Goal: Task Accomplishment & Management: Use online tool/utility

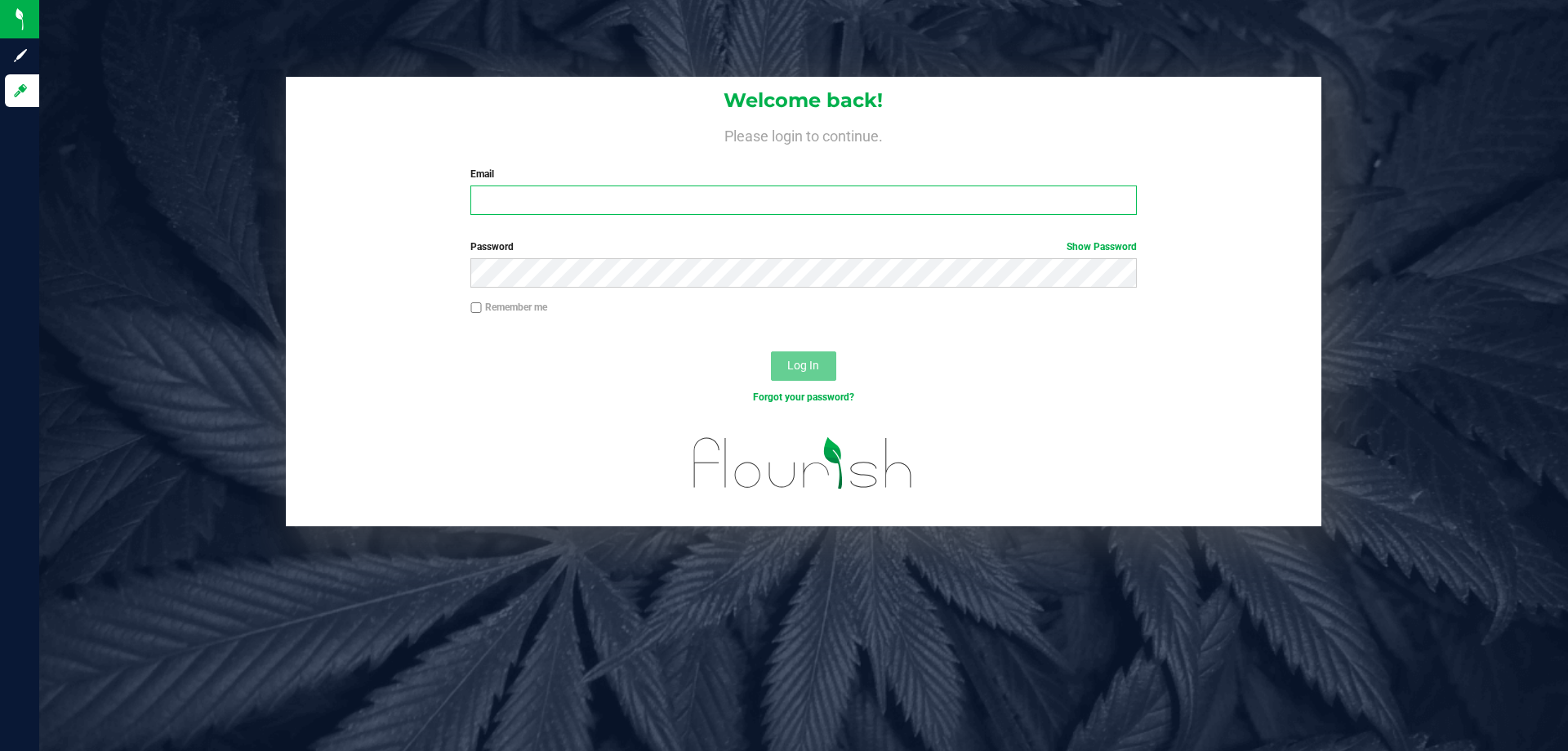
click at [636, 188] on input "Email" at bounding box center [803, 200] width 666 height 30
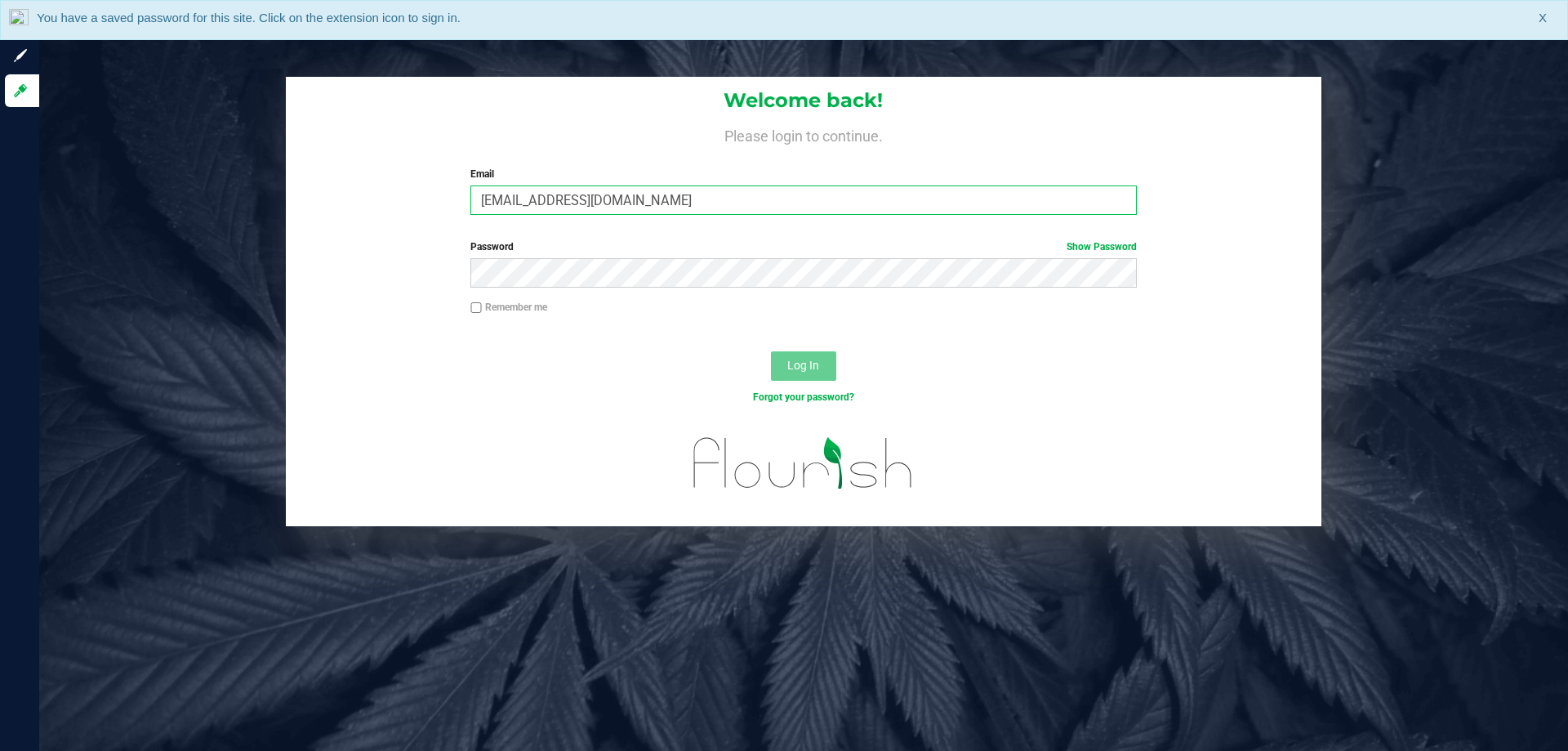
type input "[EMAIL_ADDRESS][DOMAIN_NAME]"
click at [771, 351] on button "Log In" at bounding box center [803, 366] width 65 height 30
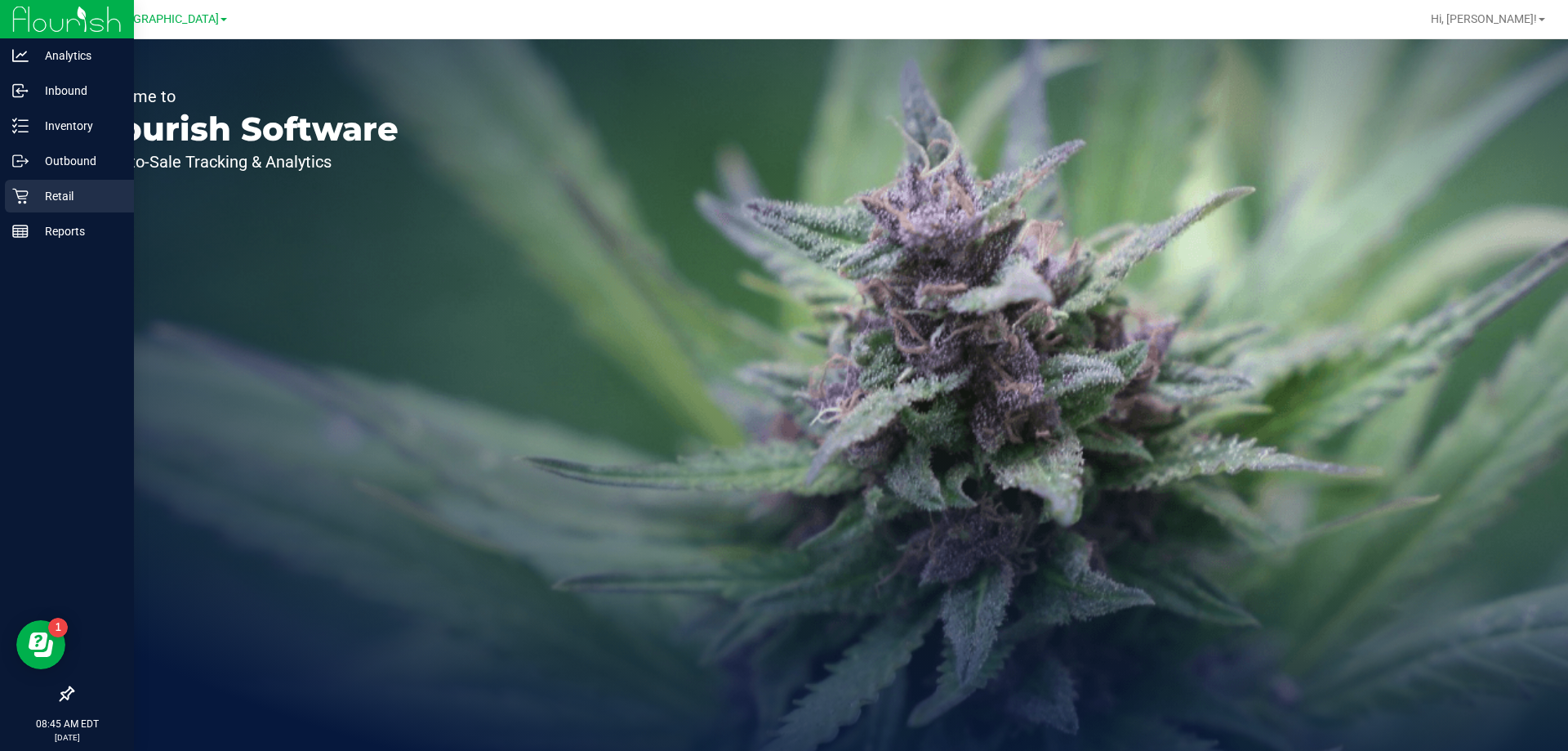
click at [18, 194] on icon at bounding box center [21, 196] width 16 height 16
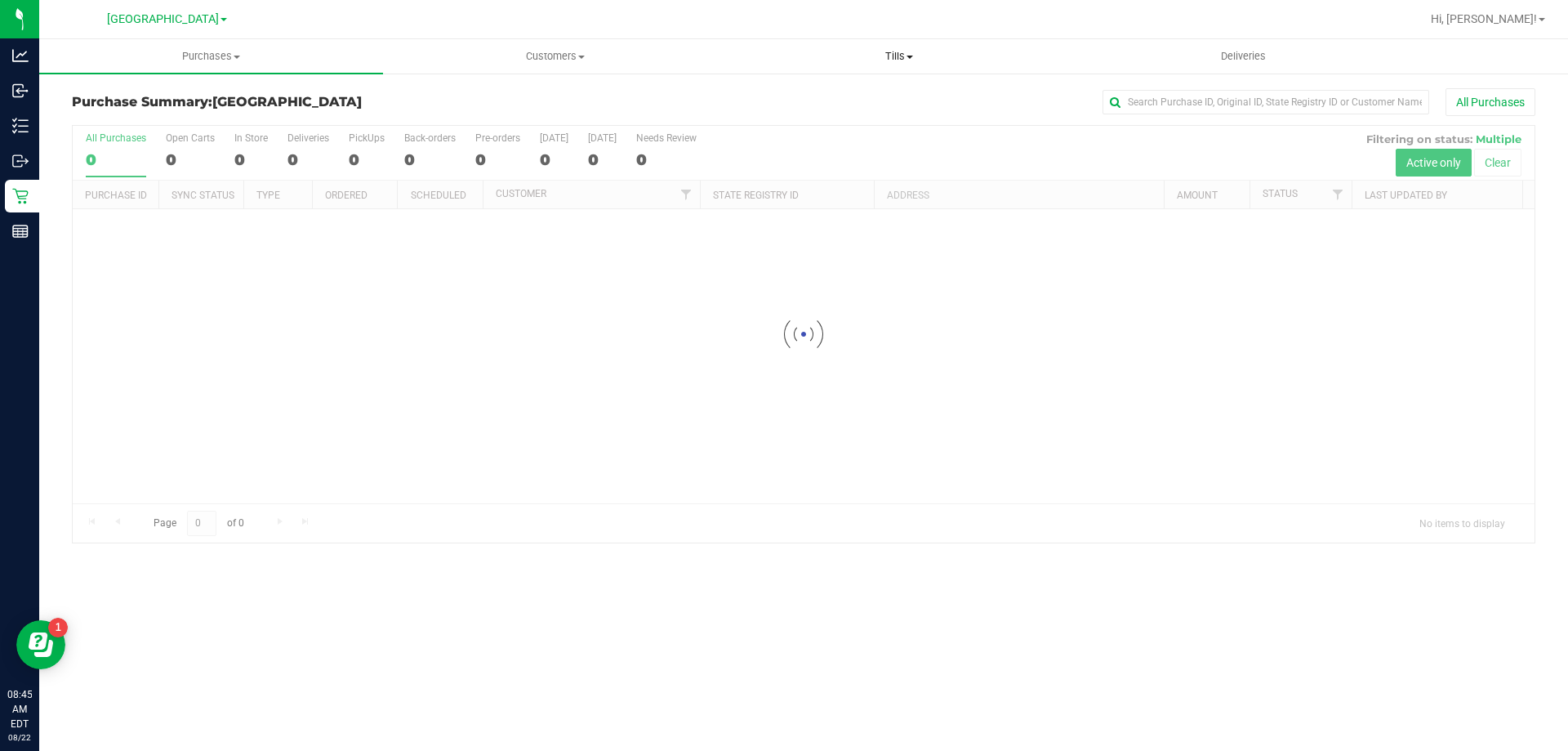
click at [897, 56] on span "Tills" at bounding box center [899, 56] width 342 height 14
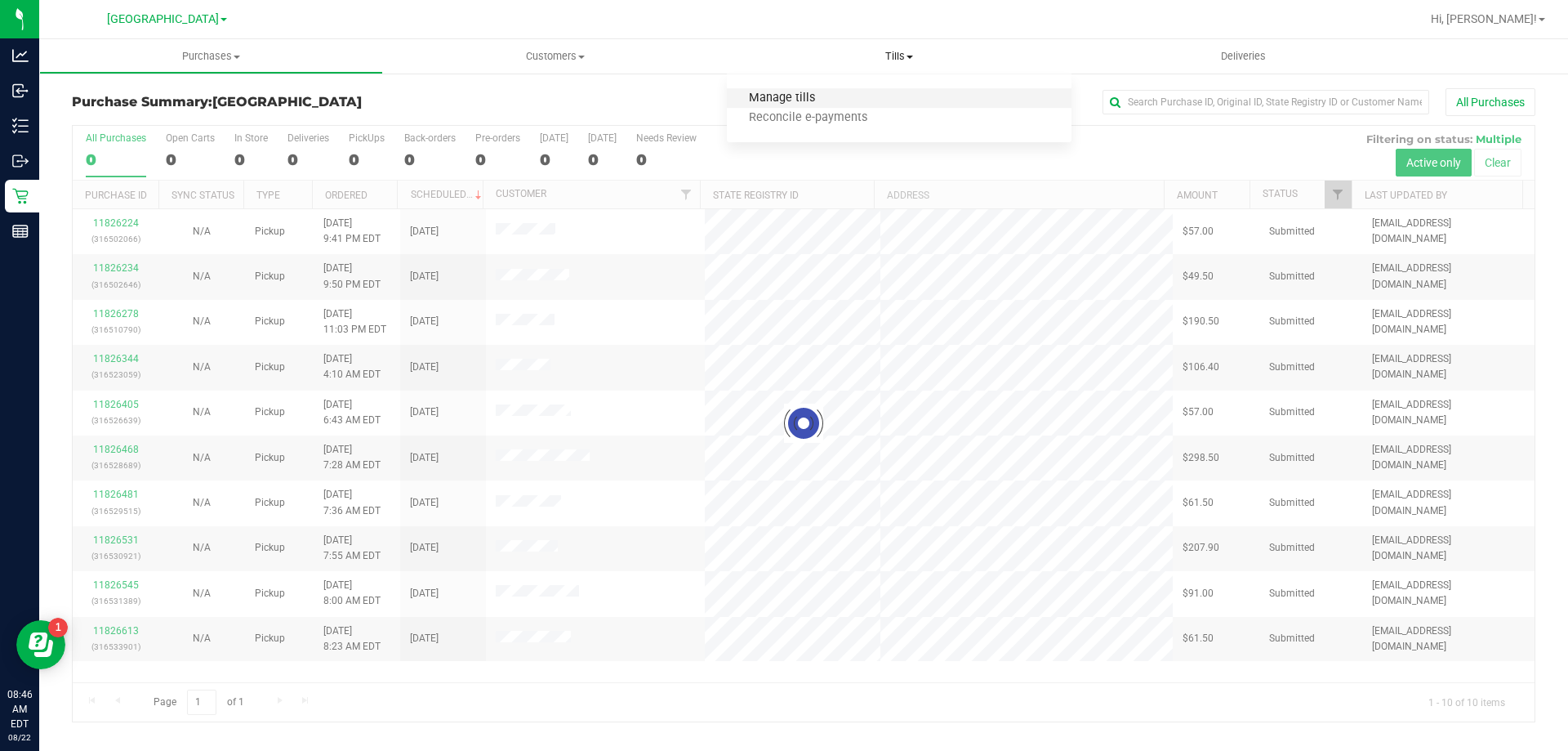
click at [804, 94] on span "Manage tills" at bounding box center [781, 98] width 110 height 13
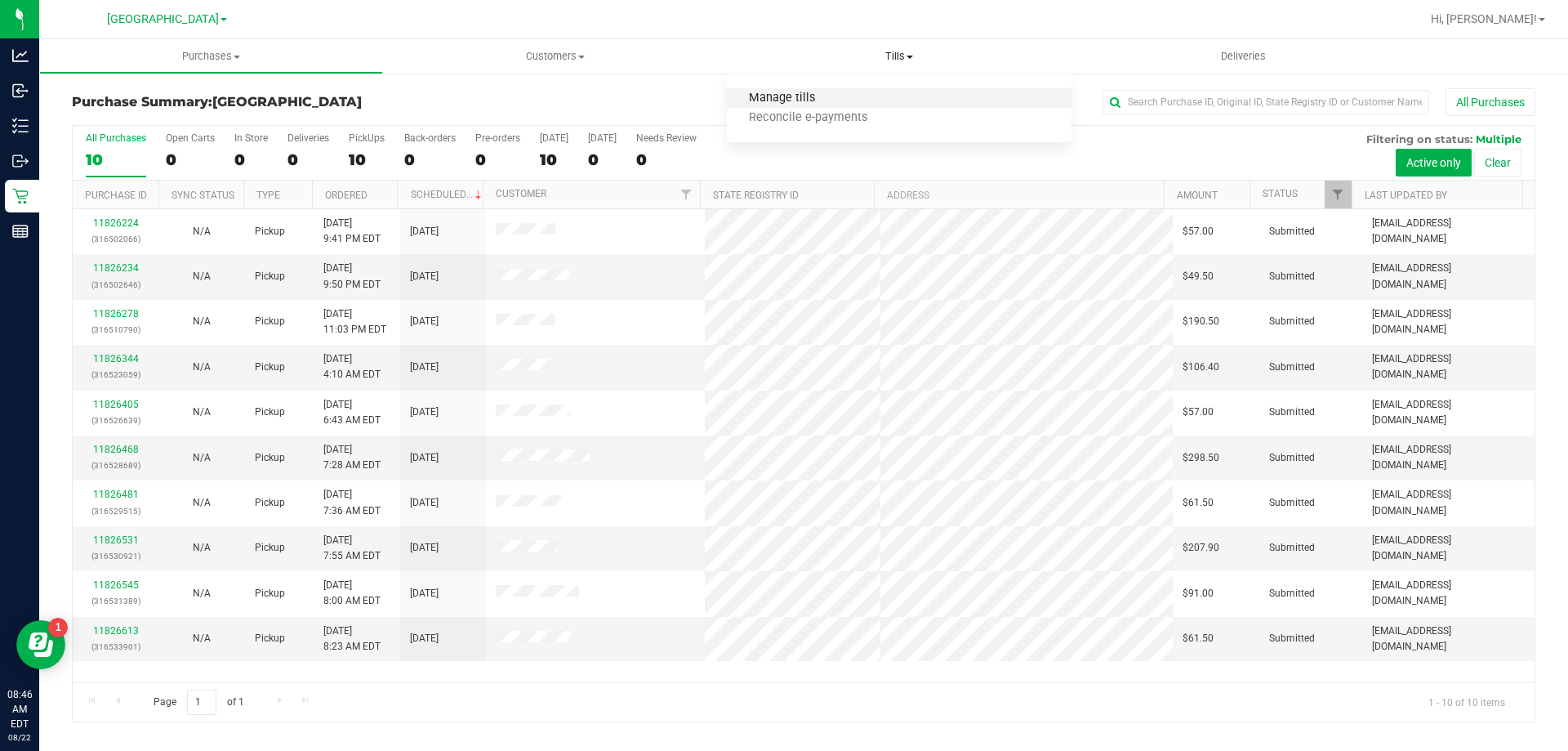
click at [763, 95] on span "Manage tills" at bounding box center [781, 98] width 110 height 13
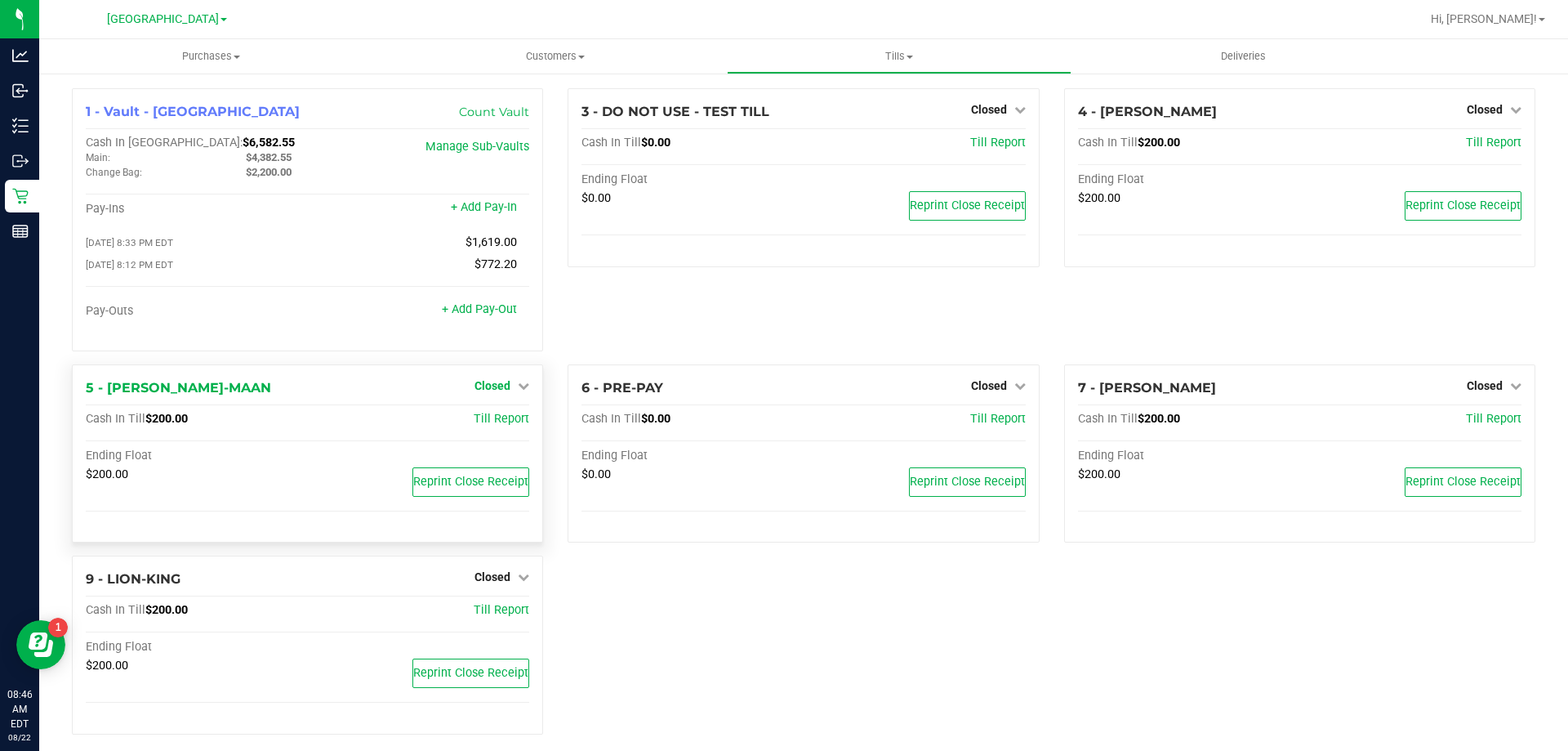
click at [485, 387] on span "Closed" at bounding box center [492, 385] width 36 height 13
click at [493, 425] on link "Open Till" at bounding box center [492, 419] width 43 height 13
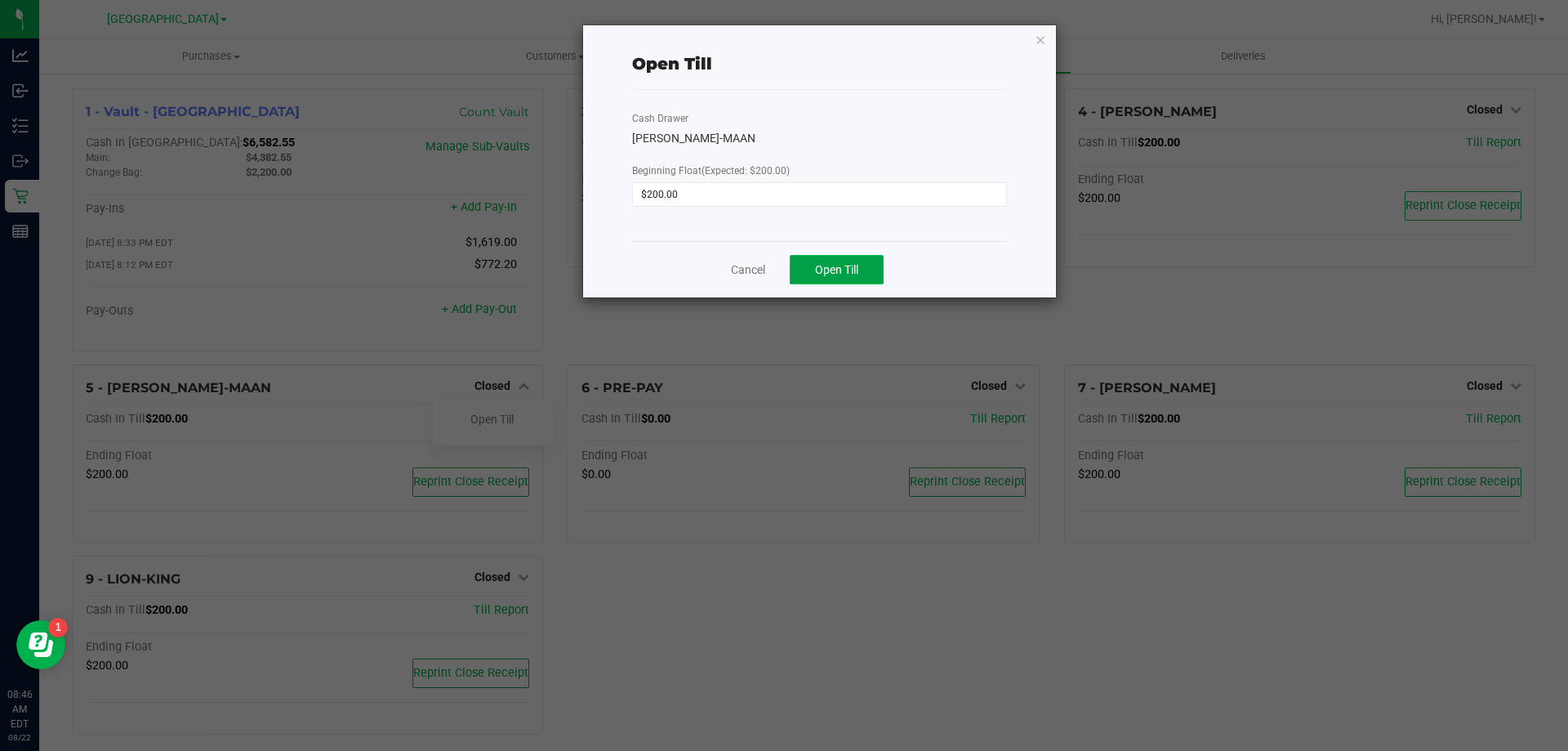
click at [841, 272] on span "Open Till" at bounding box center [837, 269] width 43 height 13
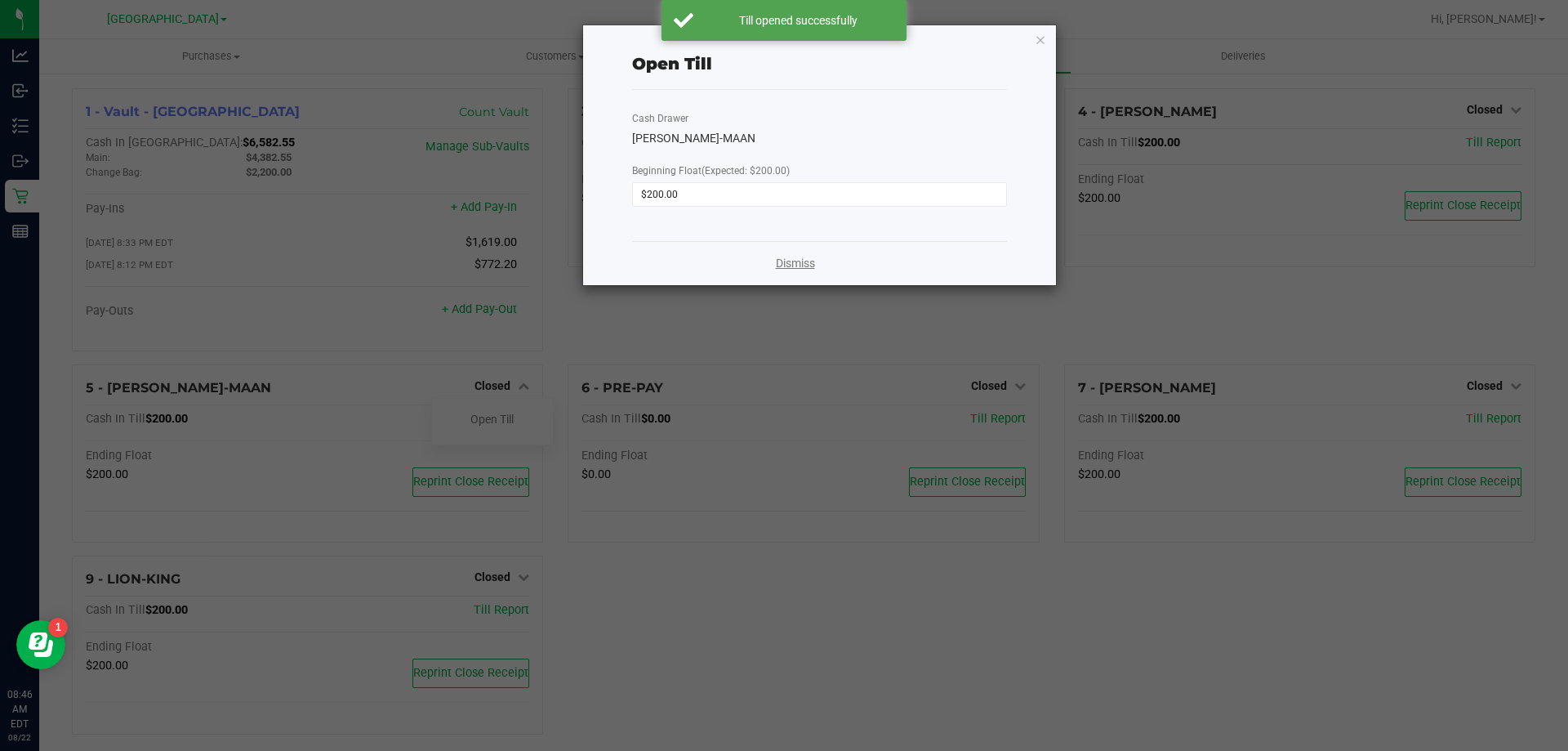
click at [780, 266] on link "Dismiss" at bounding box center [796, 263] width 39 height 17
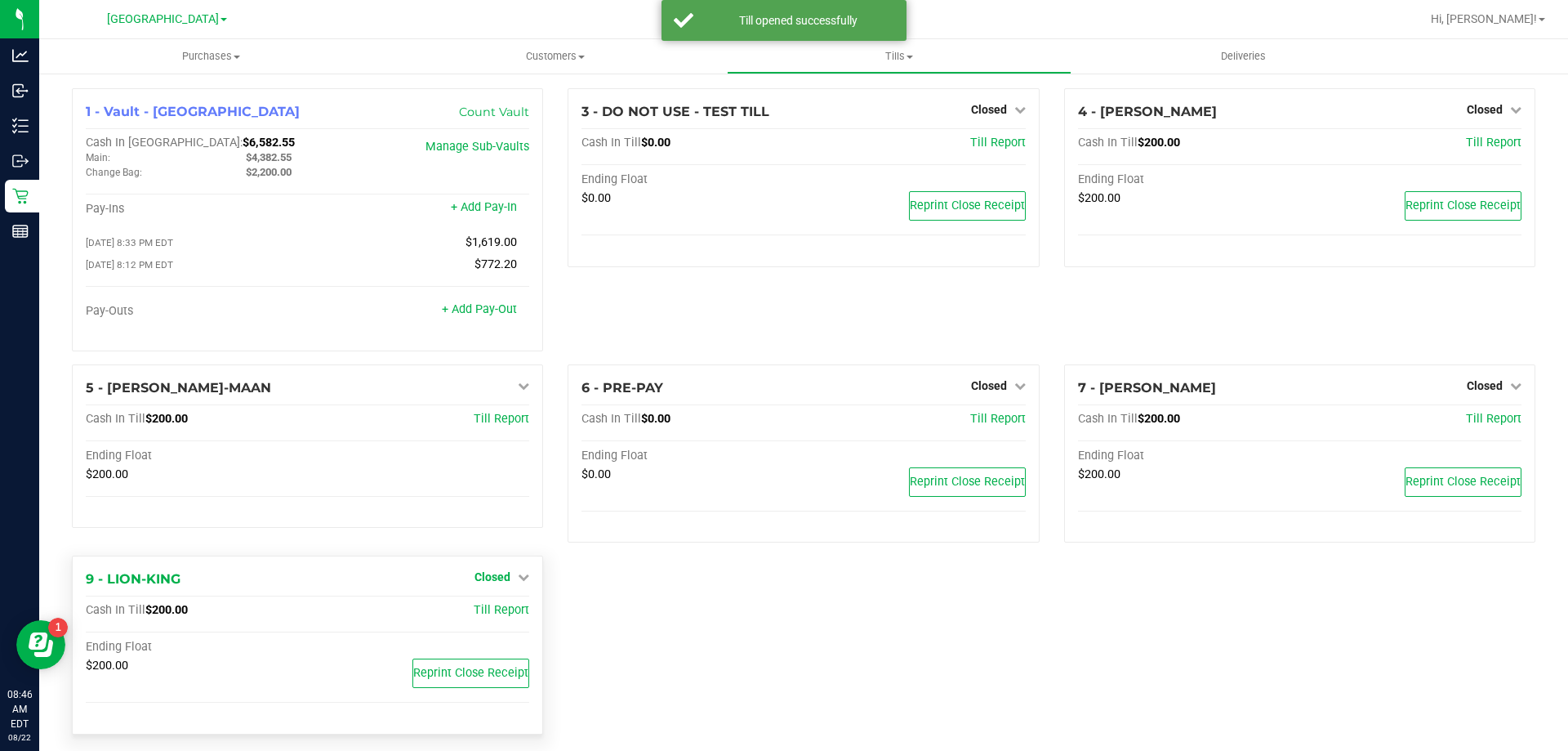
click at [503, 577] on span "Closed" at bounding box center [492, 576] width 36 height 13
click at [495, 617] on link "Open Till" at bounding box center [492, 610] width 43 height 13
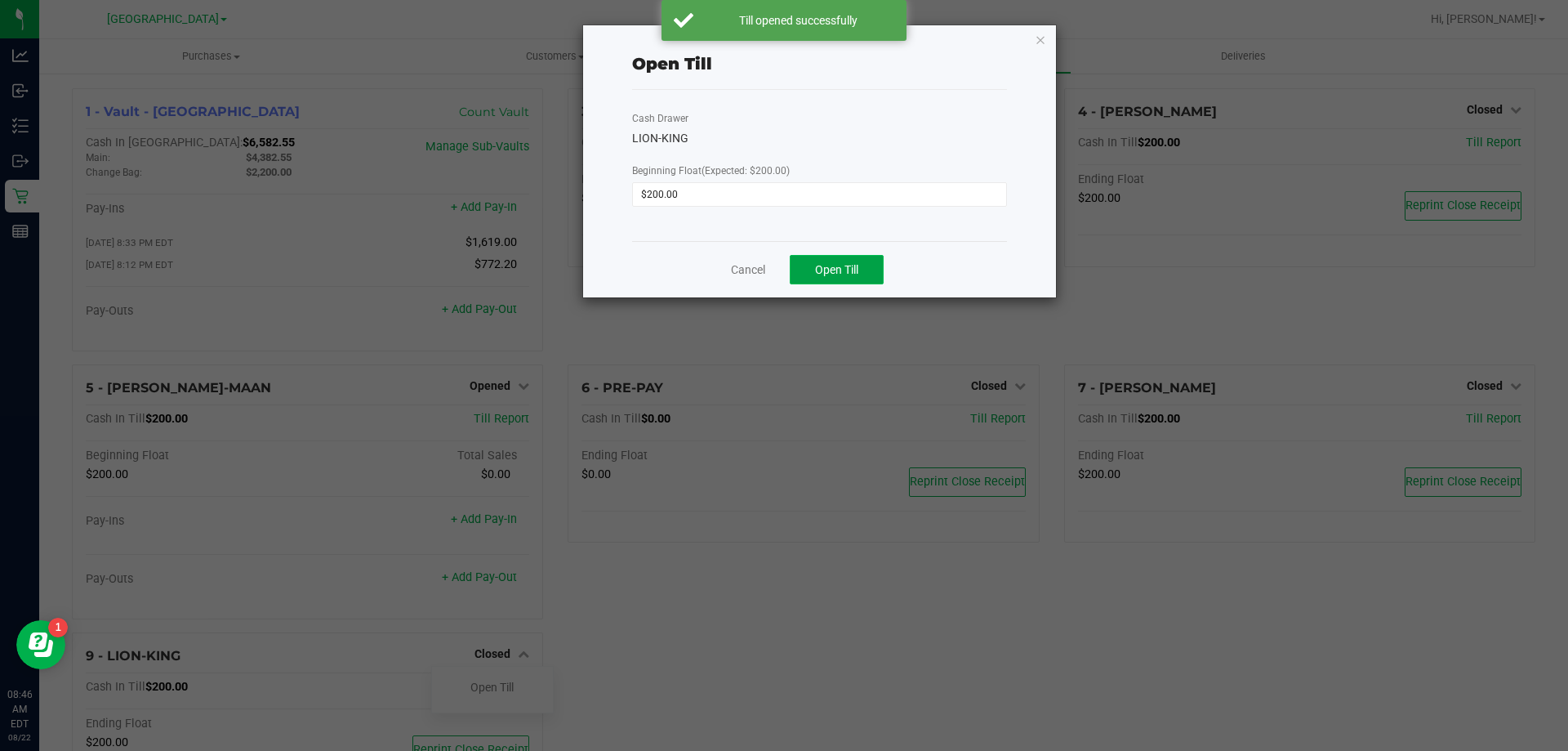
click at [841, 274] on span "Open Till" at bounding box center [837, 269] width 43 height 13
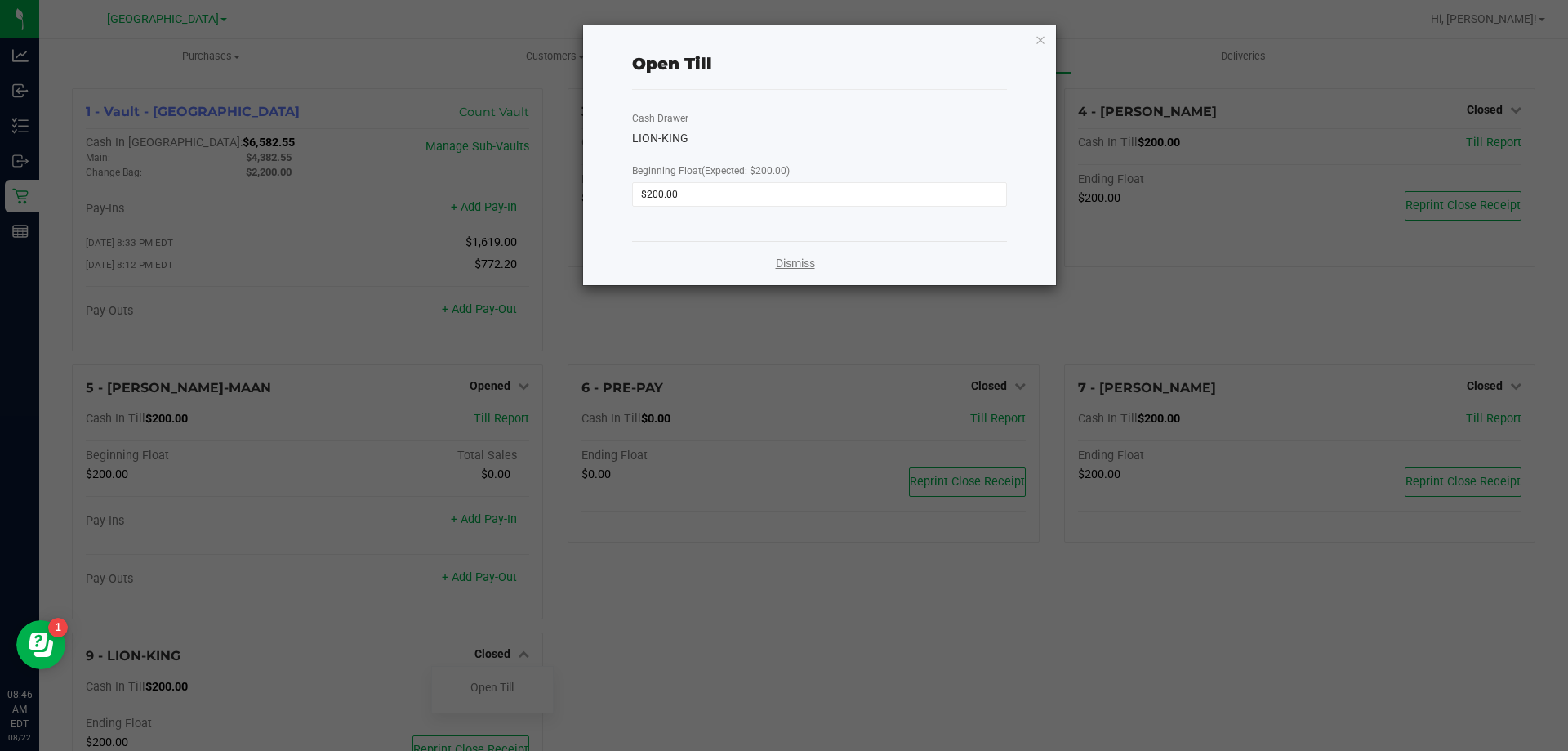
click at [779, 263] on link "Dismiss" at bounding box center [796, 263] width 39 height 17
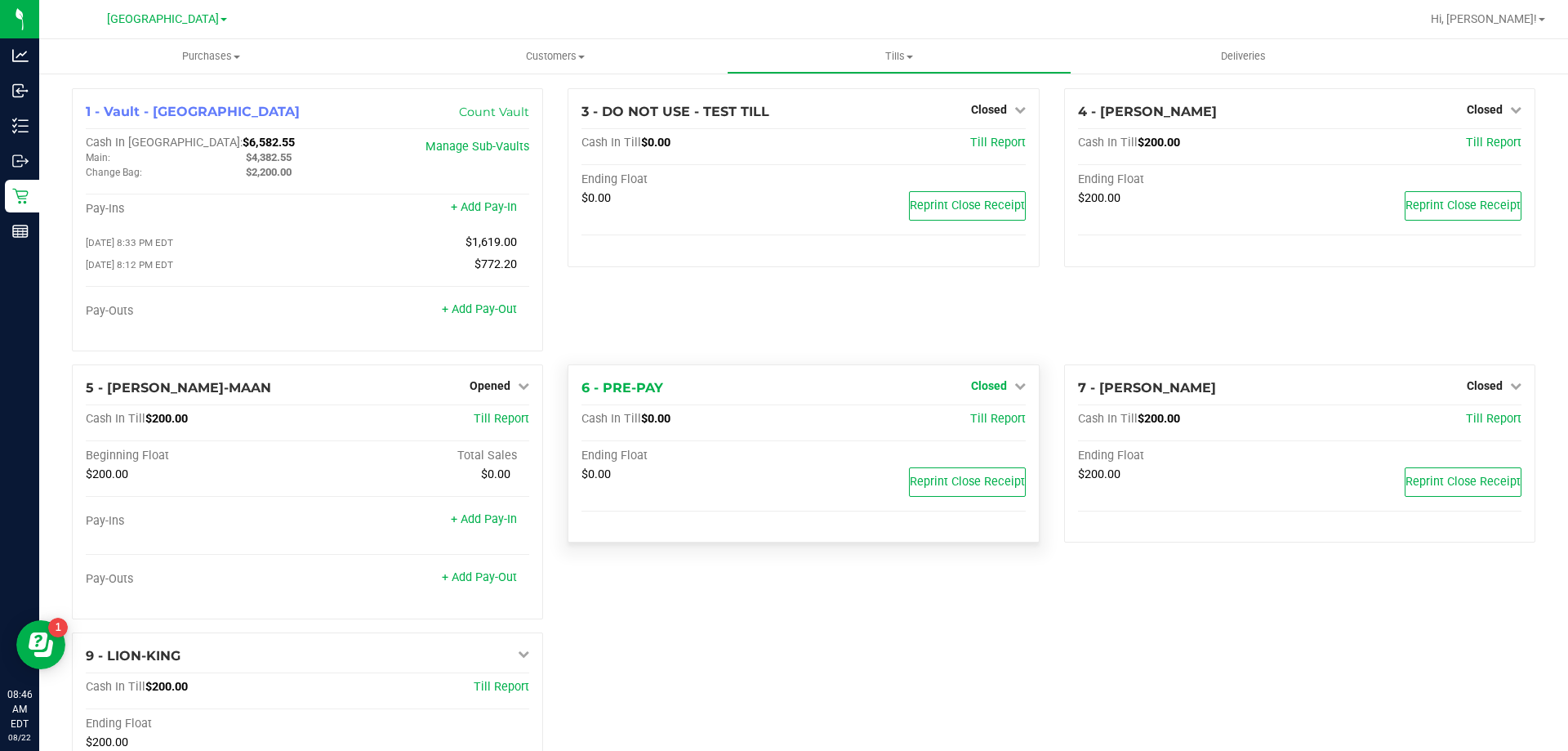
click at [982, 392] on span "Closed" at bounding box center [989, 385] width 36 height 13
click at [978, 426] on link "Open Till" at bounding box center [988, 419] width 43 height 13
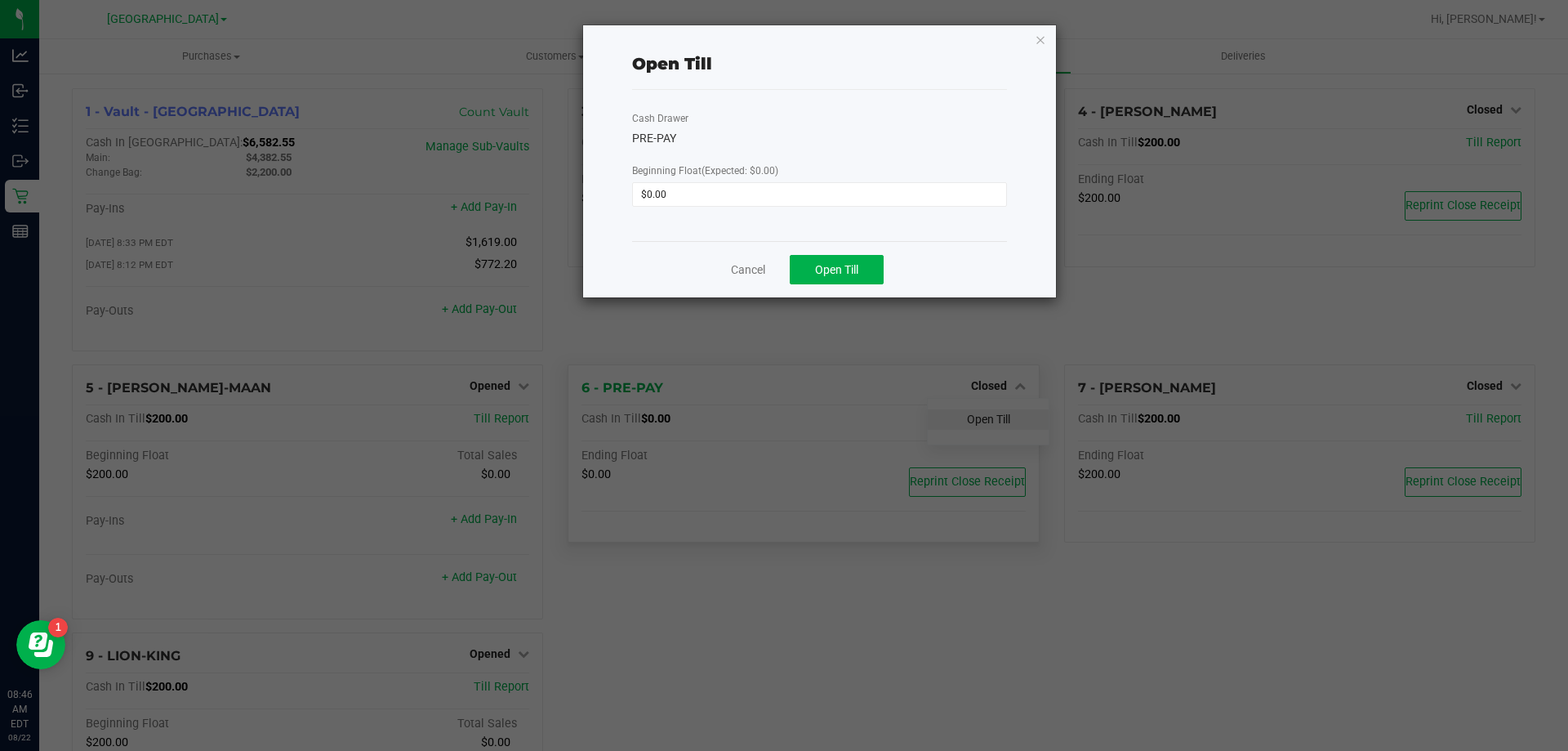
click at [857, 272] on span "Open Till" at bounding box center [837, 269] width 43 height 13
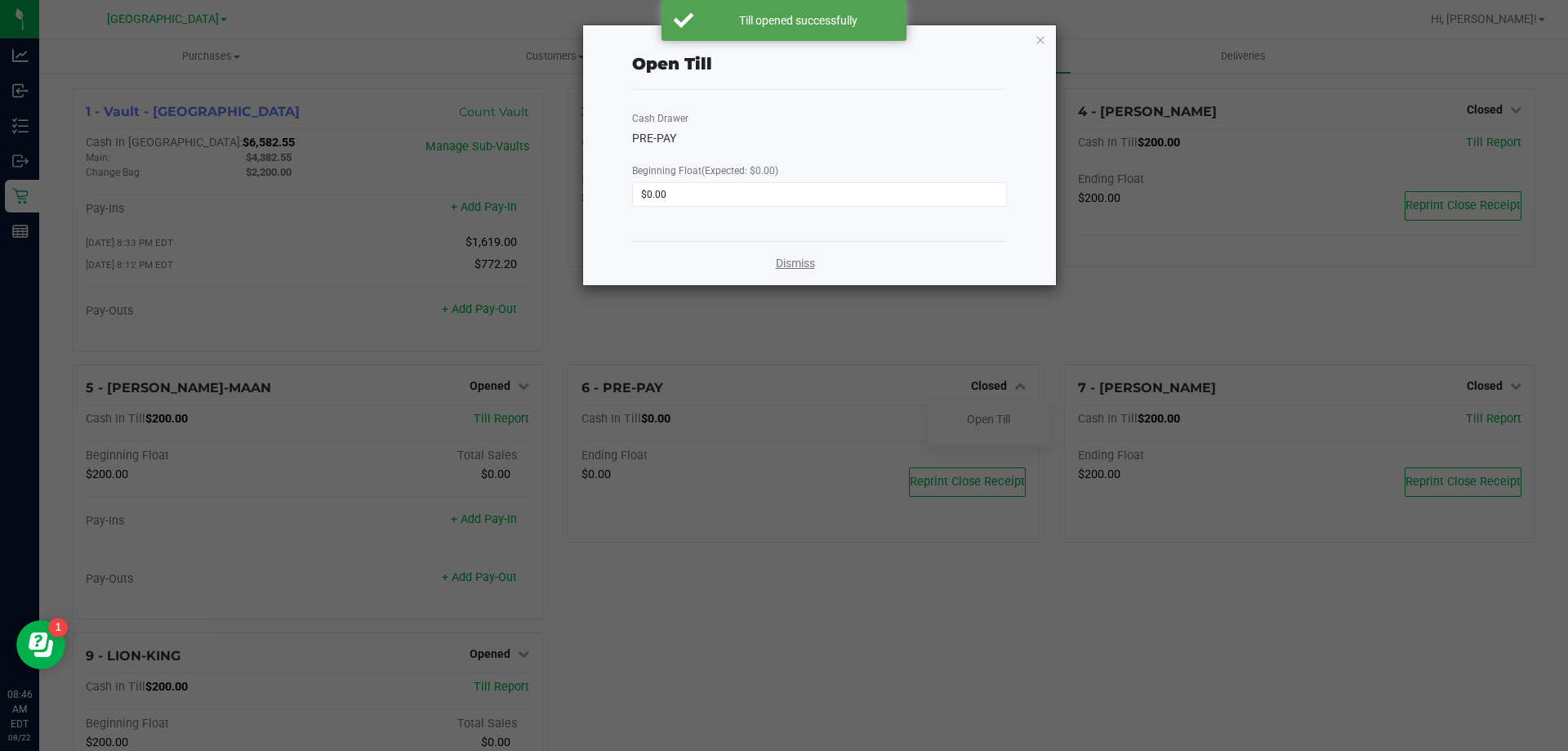
click at [796, 267] on link "Dismiss" at bounding box center [796, 263] width 39 height 17
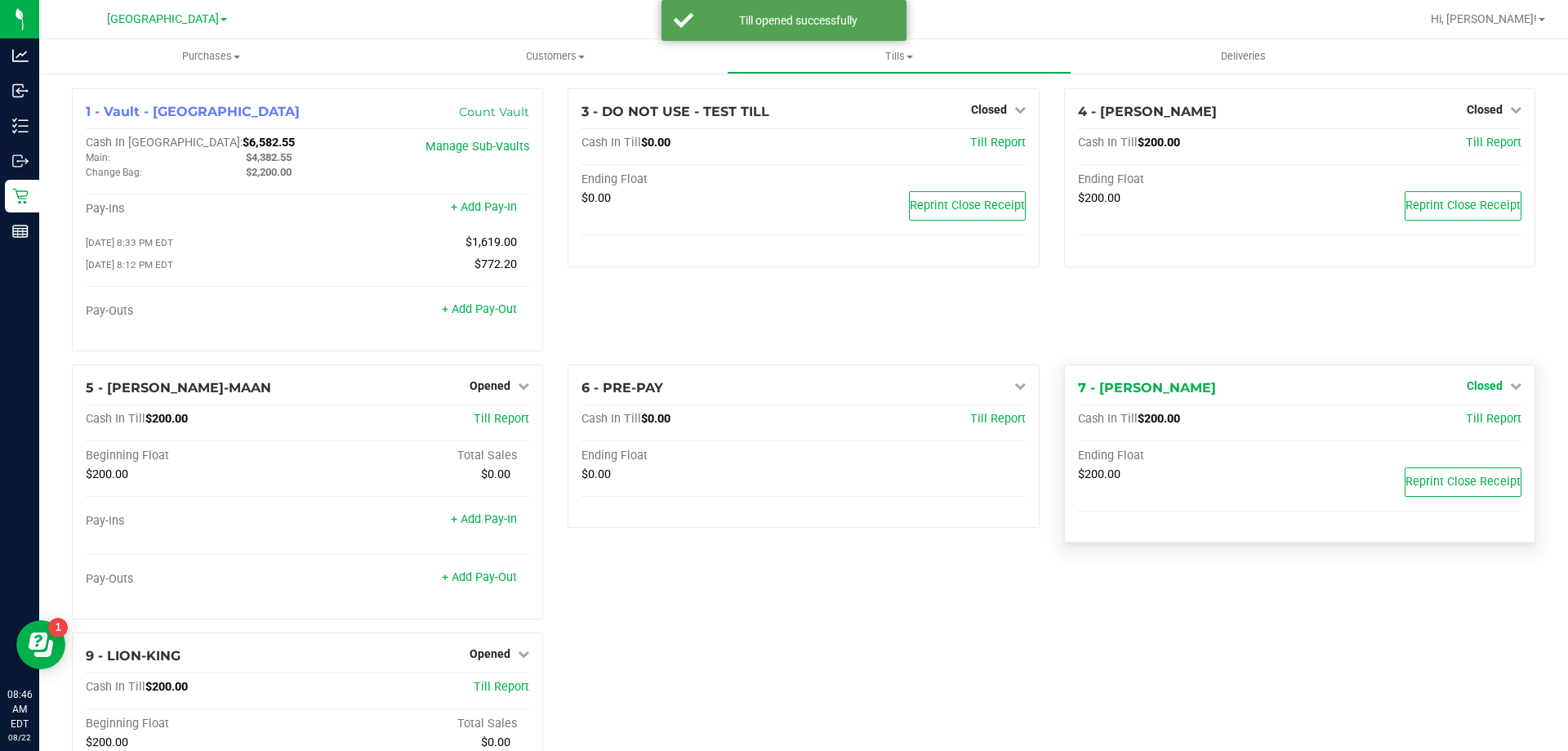
click at [1479, 386] on span "Closed" at bounding box center [1485, 385] width 36 height 13
click at [1479, 423] on link "Open Till" at bounding box center [1484, 419] width 43 height 13
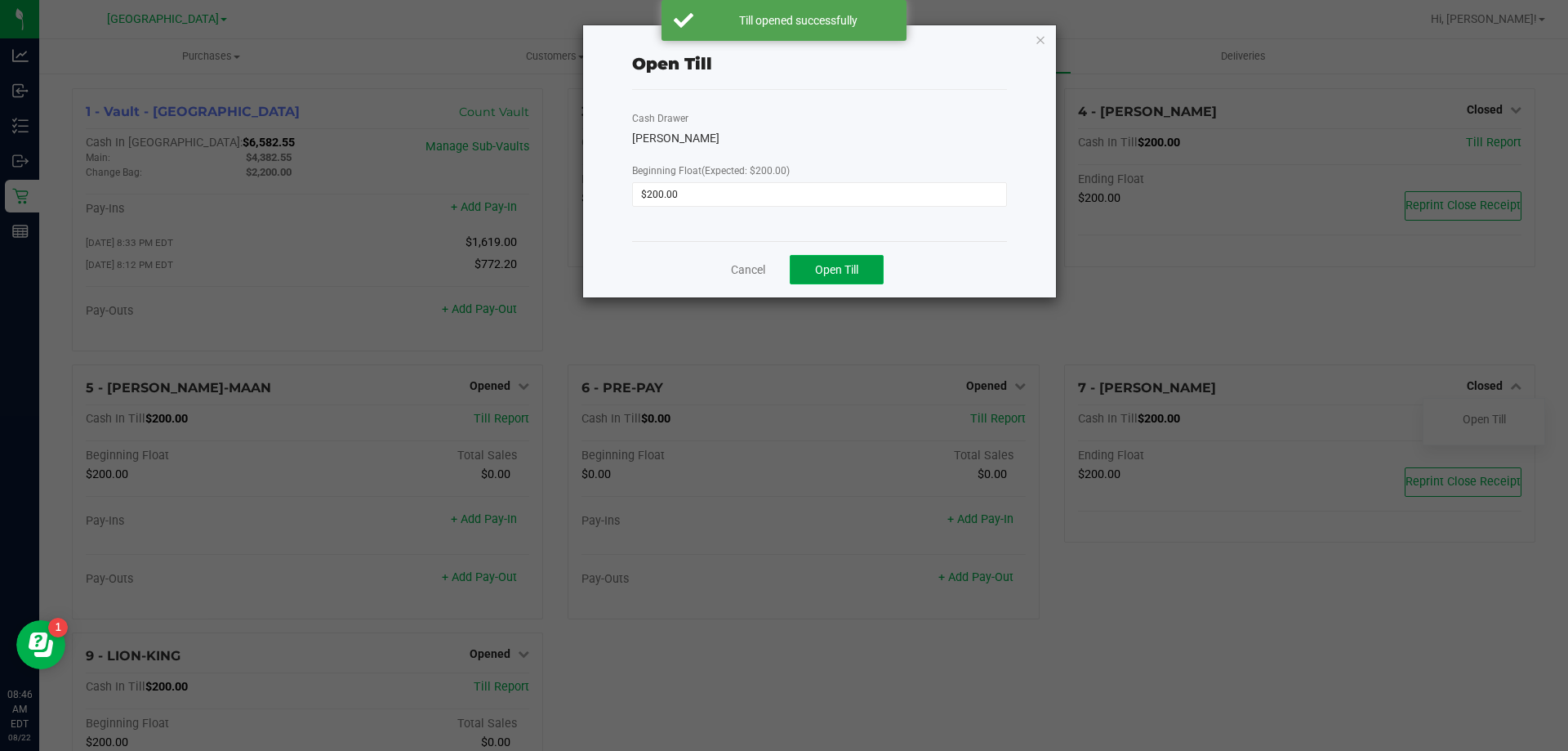
click at [853, 282] on button "Open Till" at bounding box center [836, 269] width 94 height 30
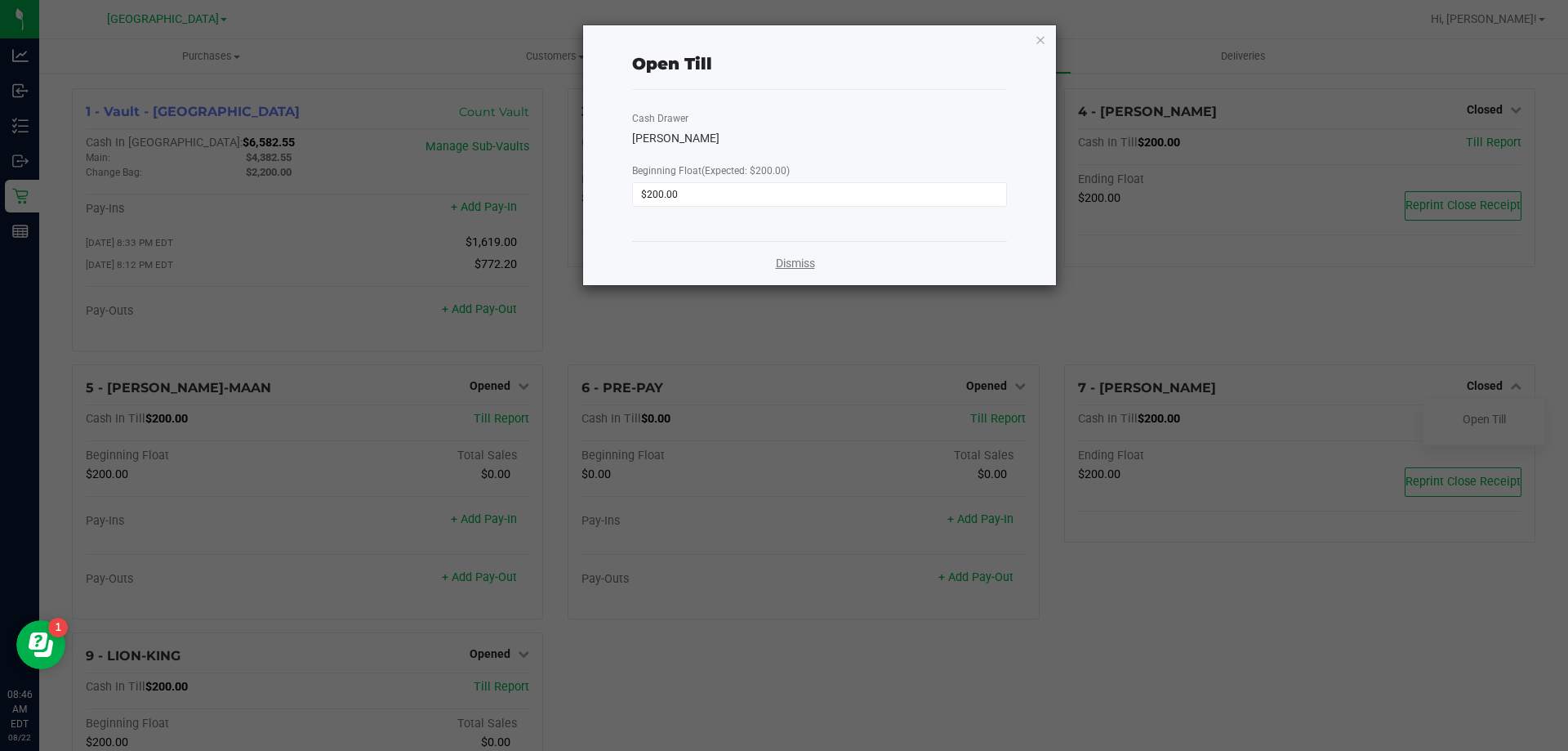
click at [784, 265] on link "Dismiss" at bounding box center [796, 263] width 39 height 17
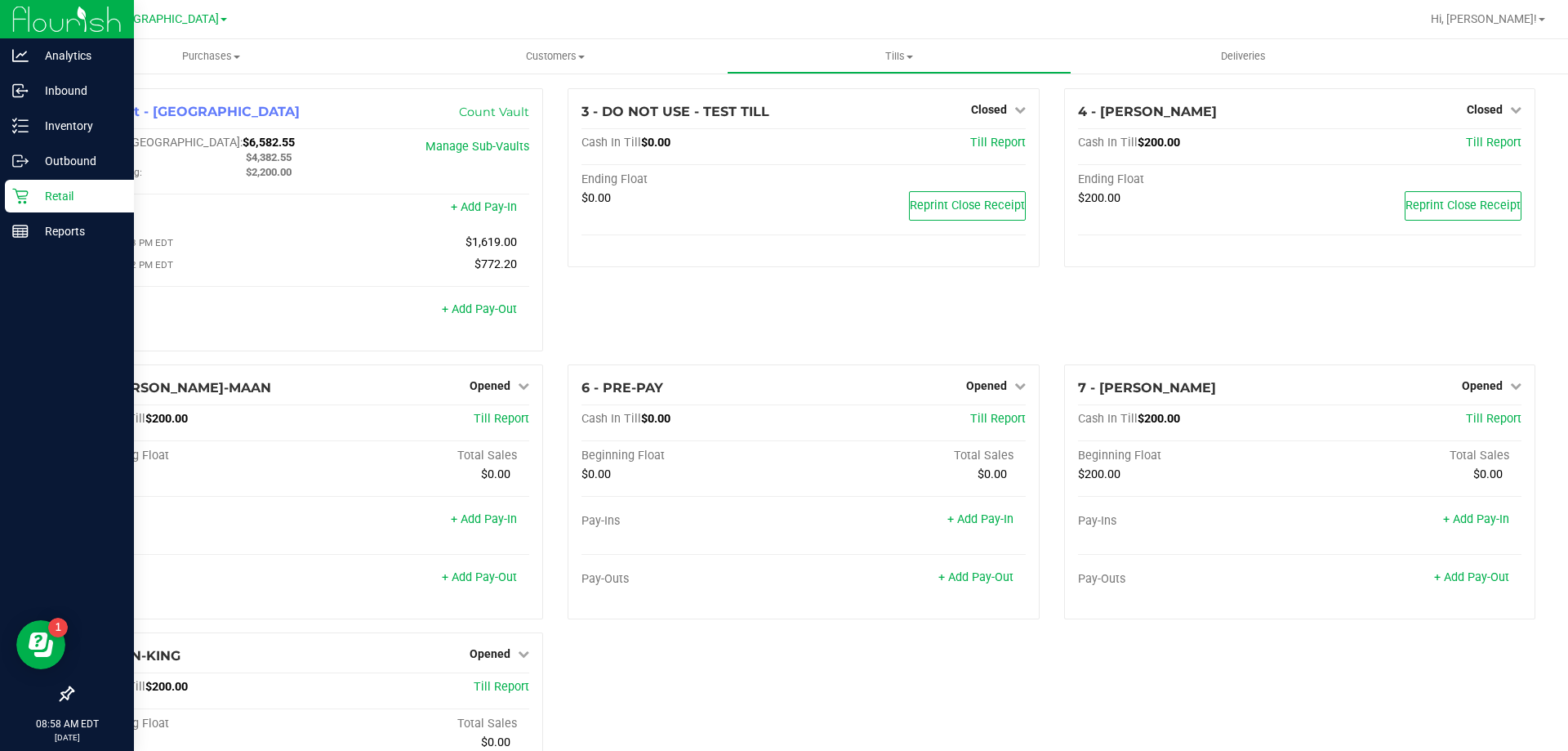
drag, startPoint x: 45, startPoint y: 199, endPoint x: 54, endPoint y: 198, distance: 9.1
click at [45, 199] on p "Retail" at bounding box center [77, 196] width 98 height 20
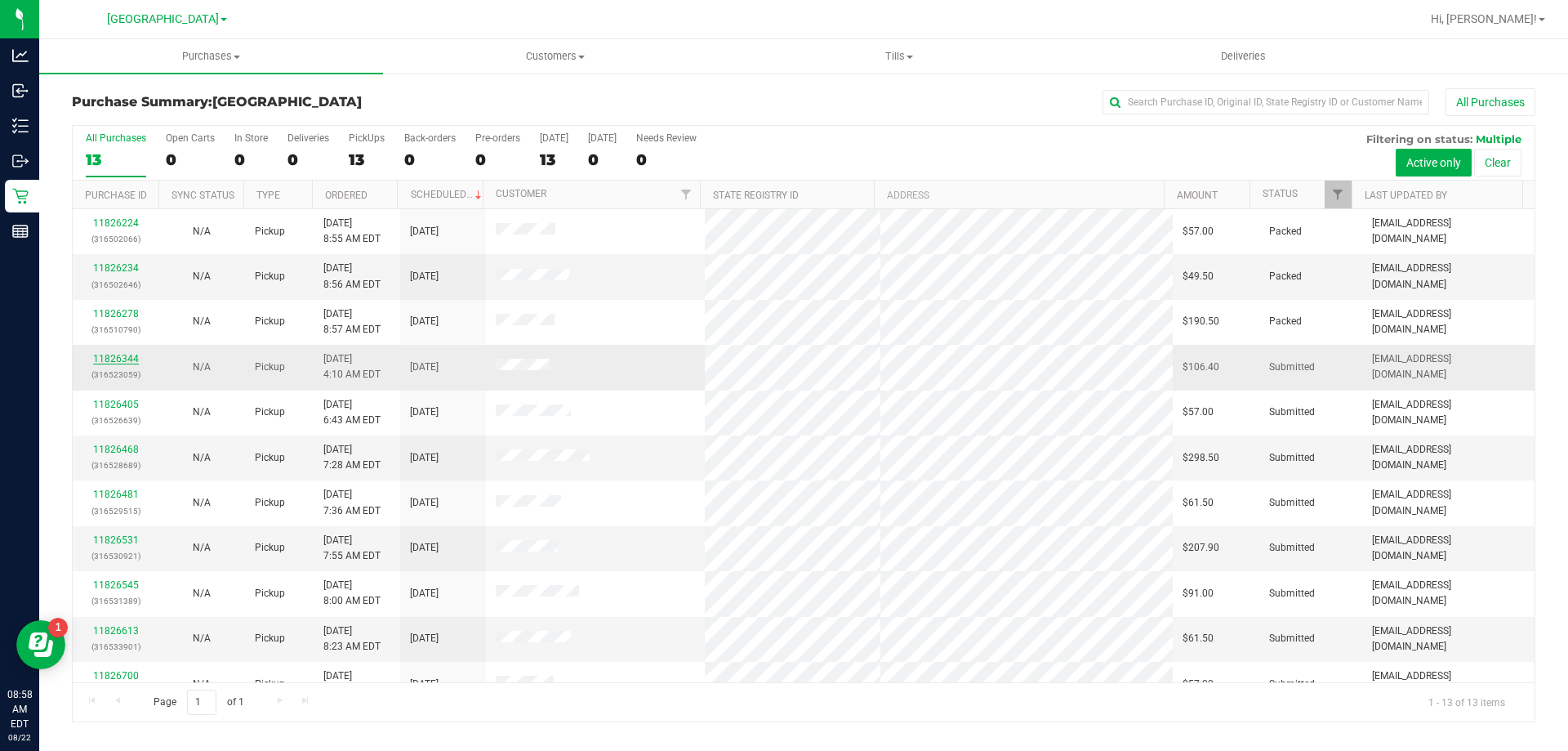
click at [102, 361] on link "11826344" at bounding box center [116, 358] width 46 height 12
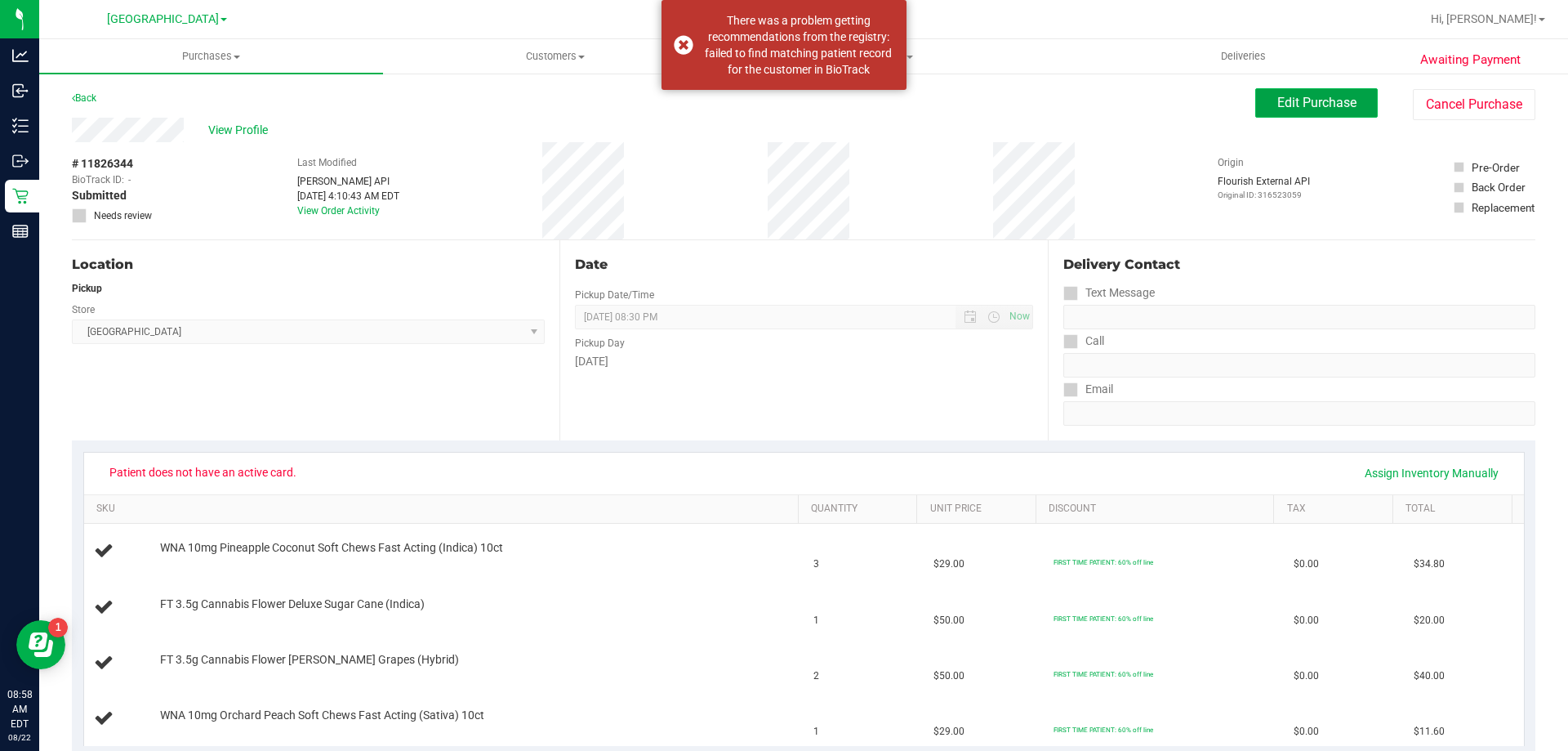
click at [1284, 110] on button "Edit Purchase" at bounding box center [1316, 102] width 123 height 30
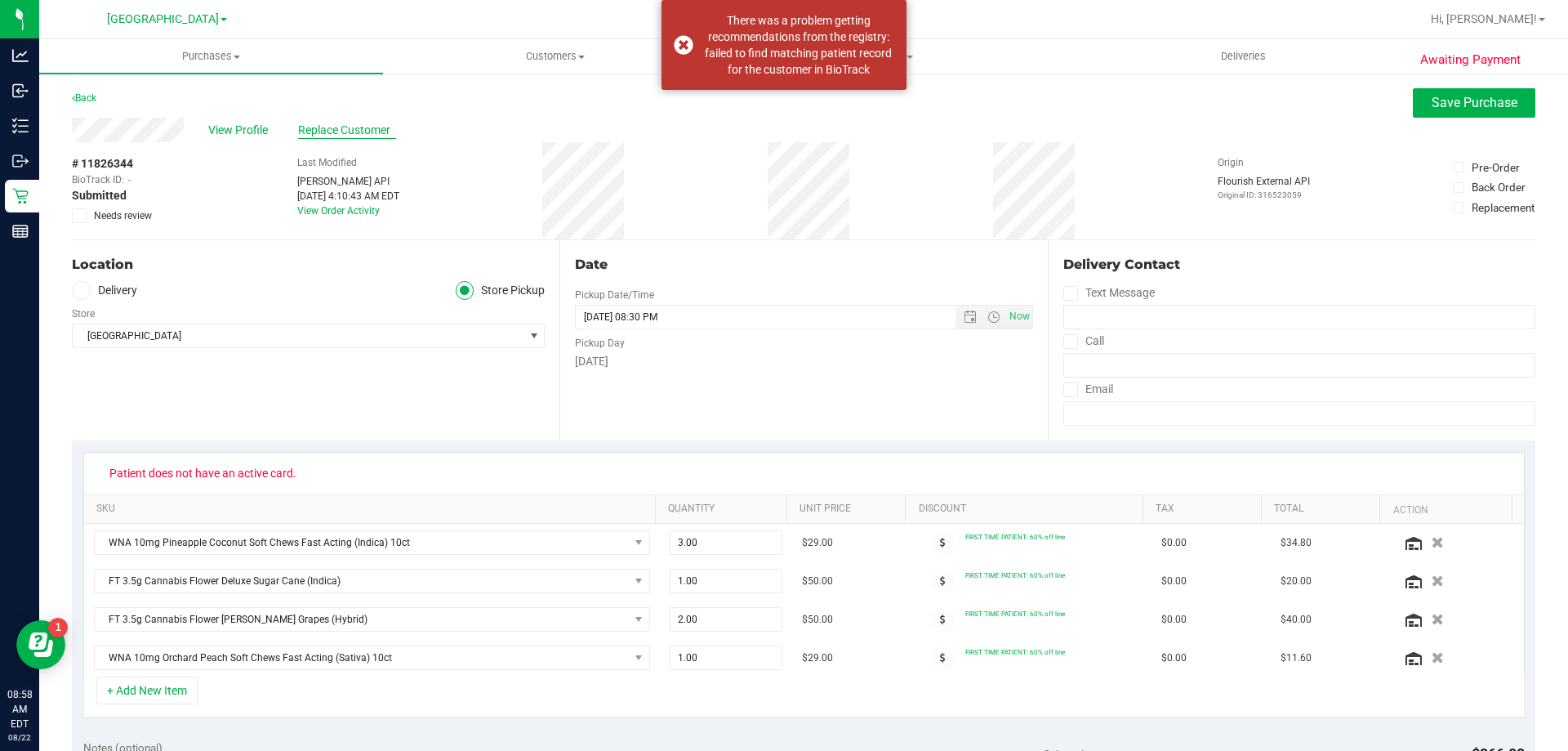
click at [368, 134] on span "Replace Customer" at bounding box center [347, 130] width 98 height 17
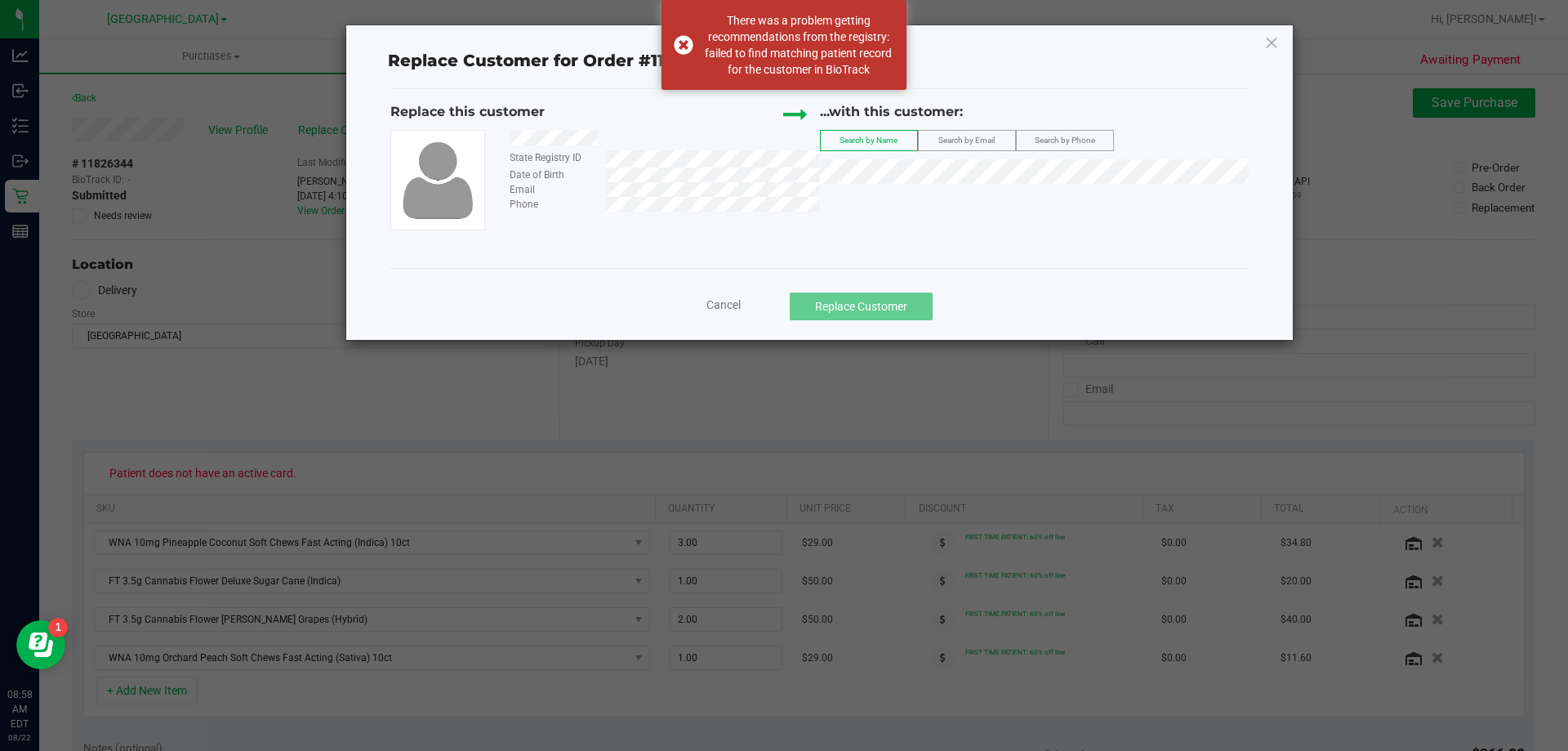
drag, startPoint x: 599, startPoint y: 140, endPoint x: 503, endPoint y: 142, distance: 96.0
click at [503, 142] on div at bounding box center [658, 140] width 322 height 21
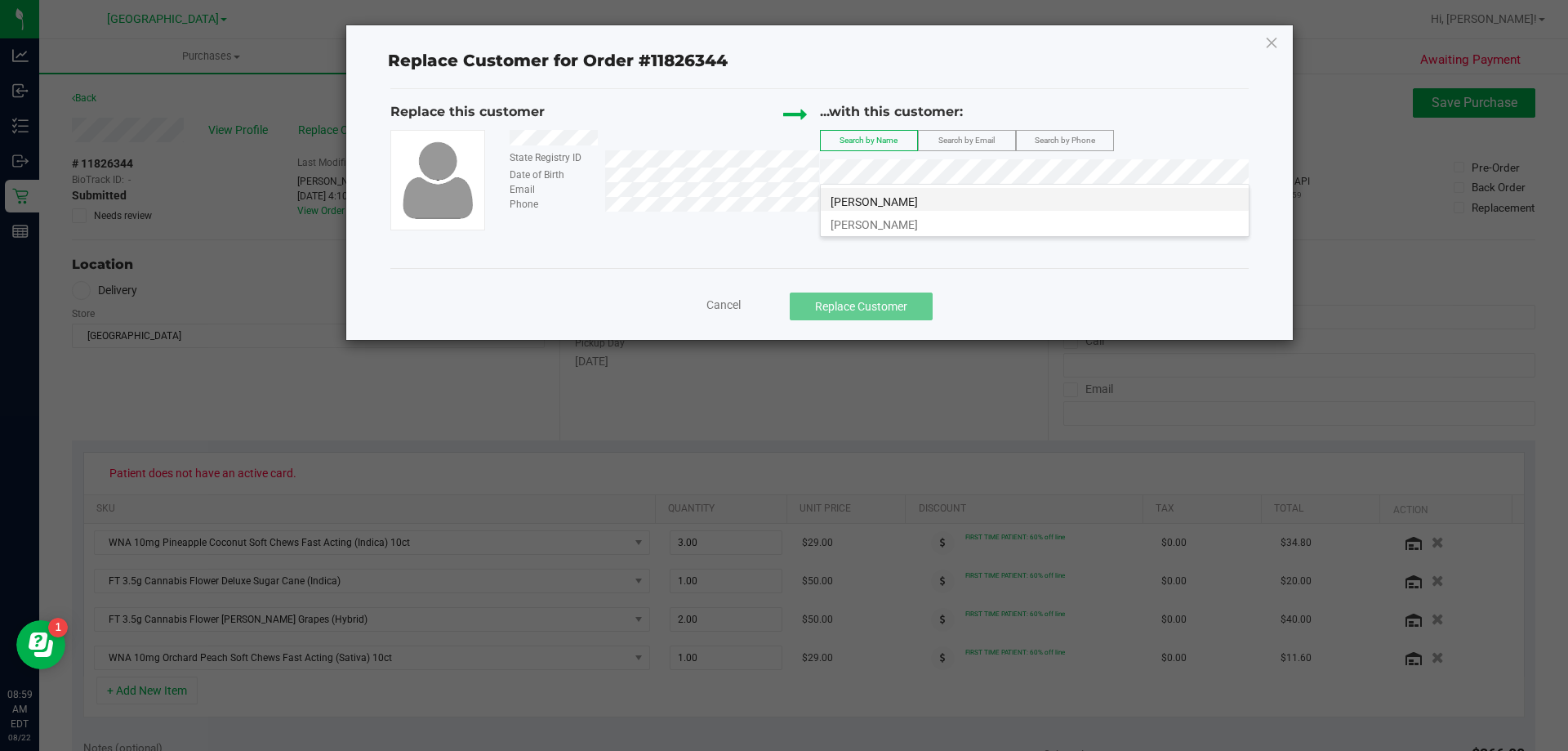
click at [902, 190] on li "[PERSON_NAME]" at bounding box center [1035, 200] width 428 height 23
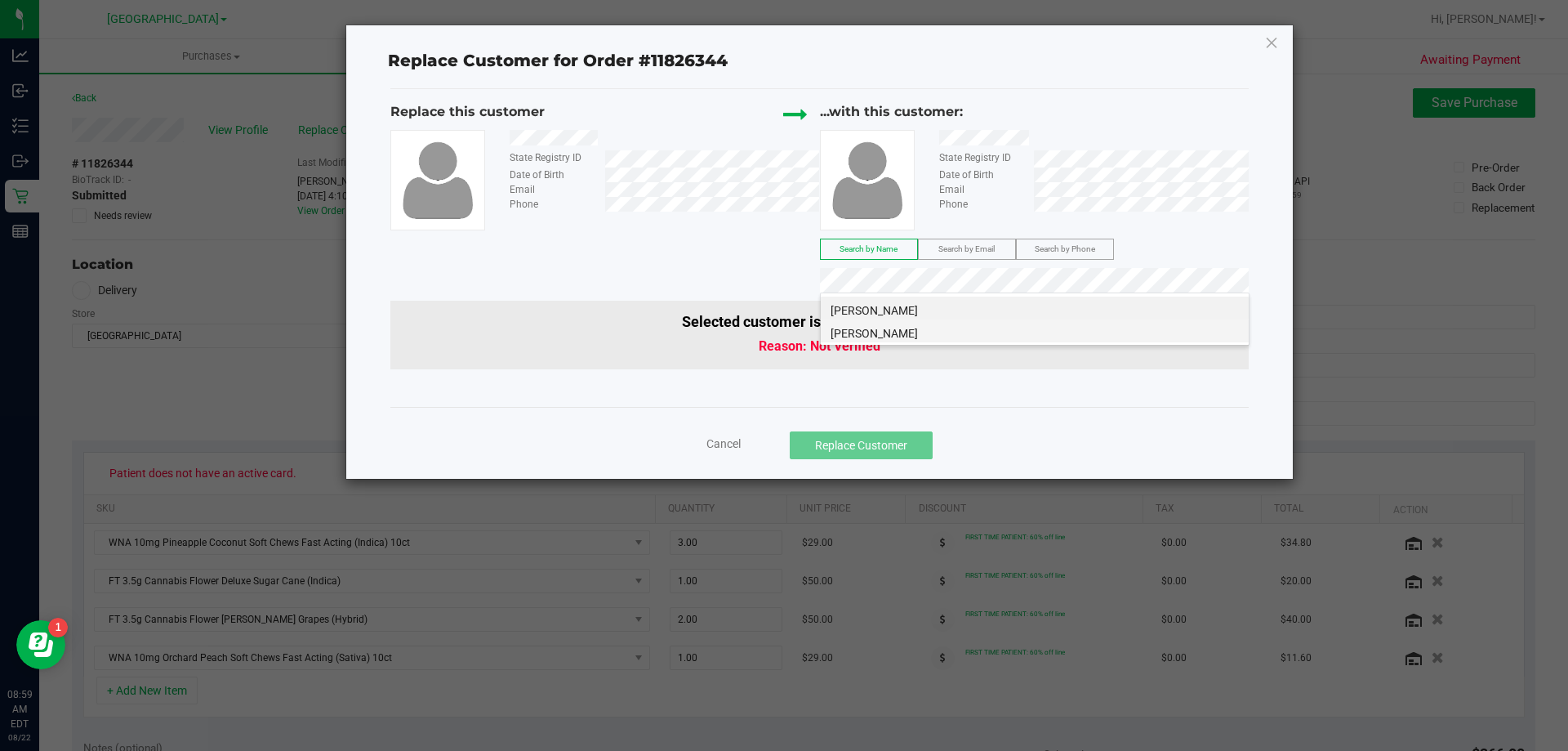
click at [901, 329] on li "[PERSON_NAME]" at bounding box center [1035, 331] width 428 height 23
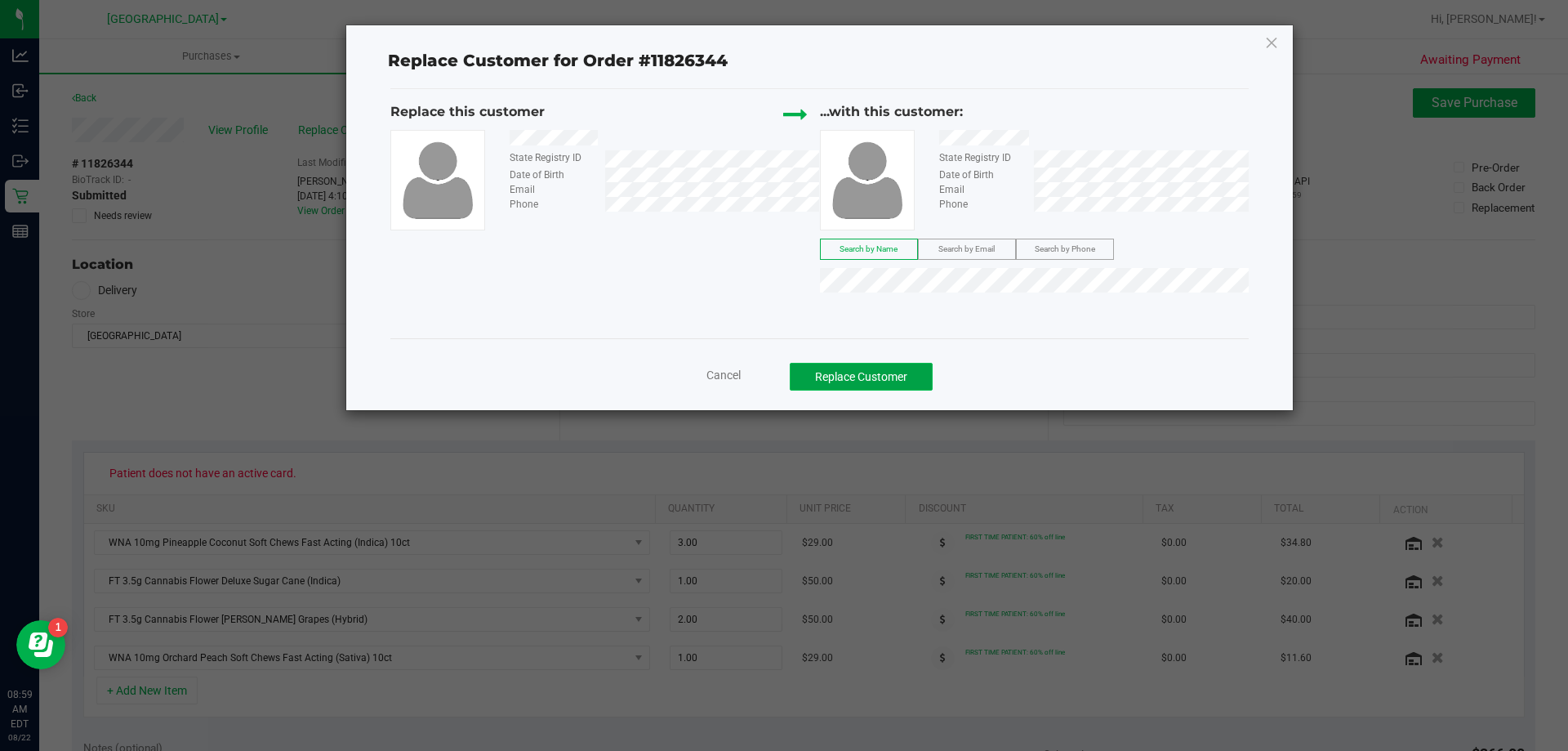
click at [859, 384] on button "Replace Customer" at bounding box center [860, 376] width 142 height 28
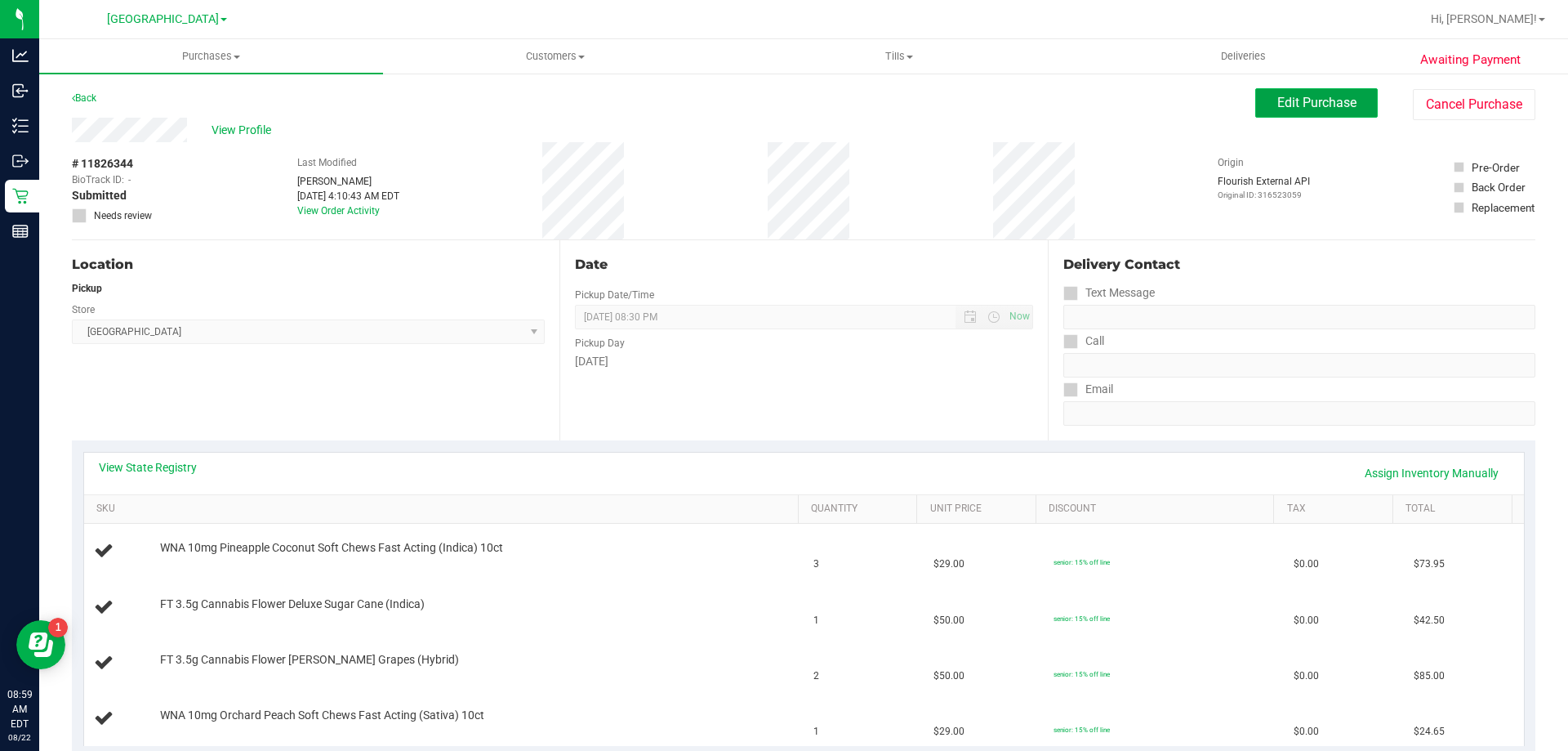
click at [1270, 110] on button "Edit Purchase" at bounding box center [1316, 102] width 123 height 30
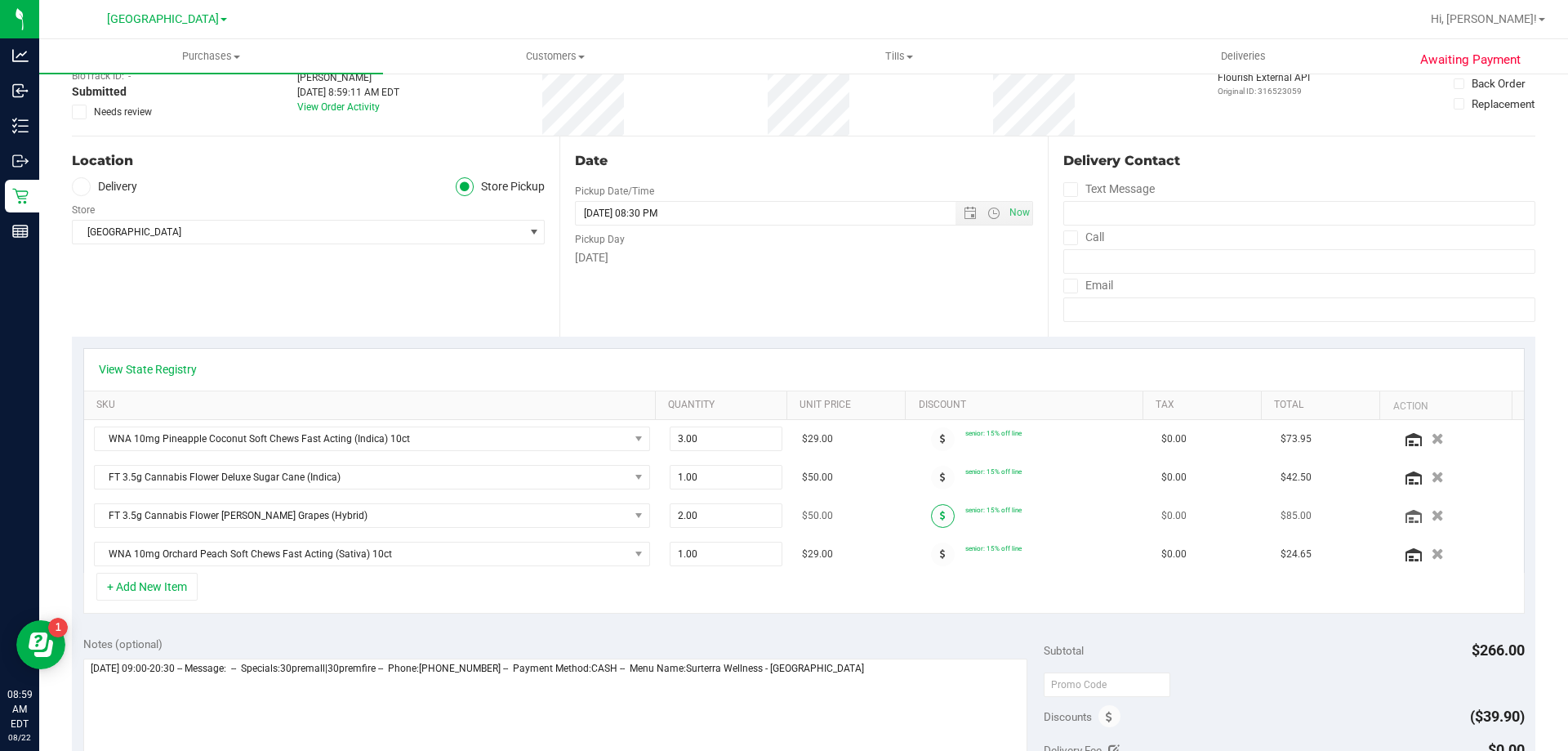
scroll to position [163, 0]
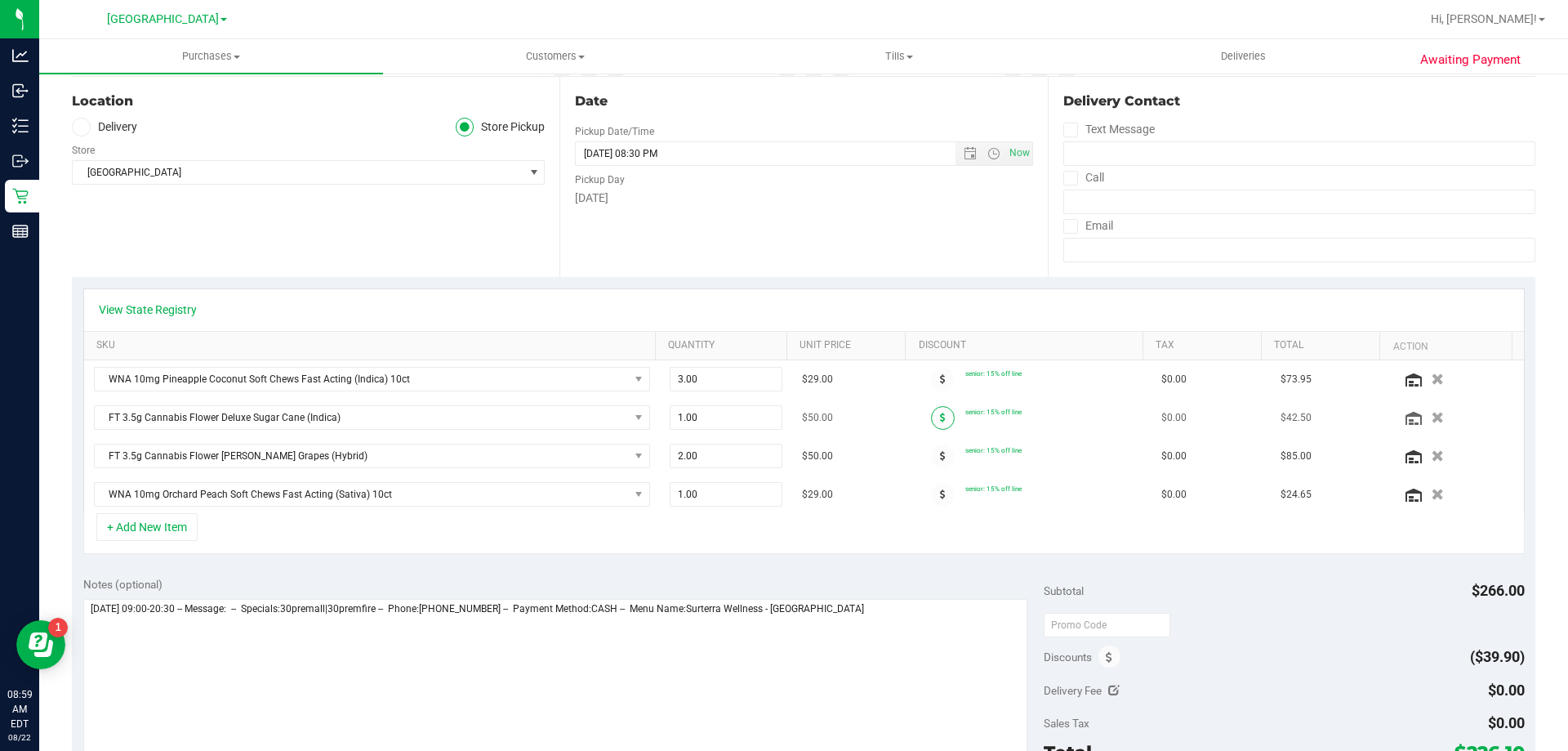
click at [940, 417] on icon at bounding box center [943, 417] width 5 height 10
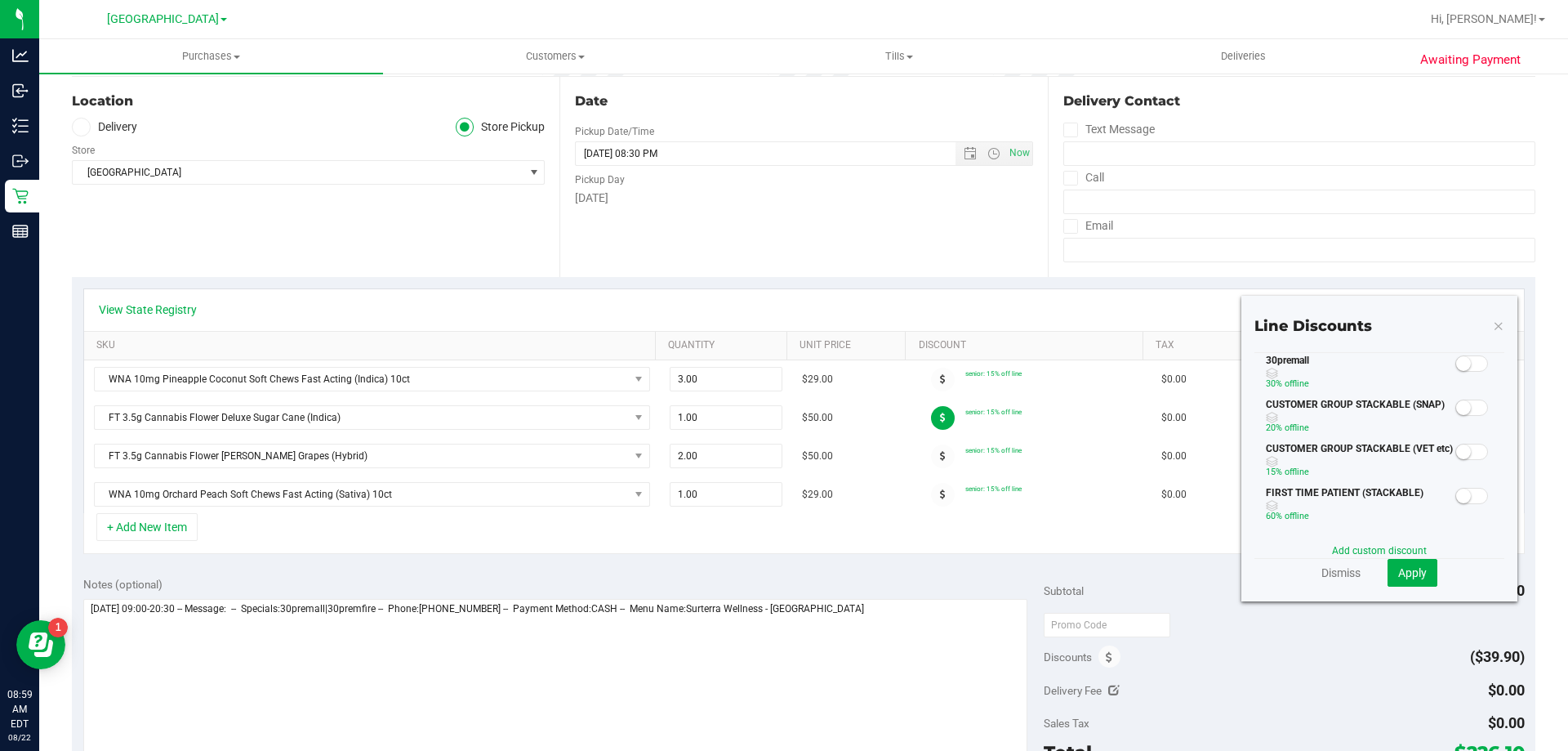
click at [1456, 361] on small at bounding box center [1463, 363] width 14 height 14
click at [1410, 575] on span "Apply" at bounding box center [1412, 573] width 29 height 13
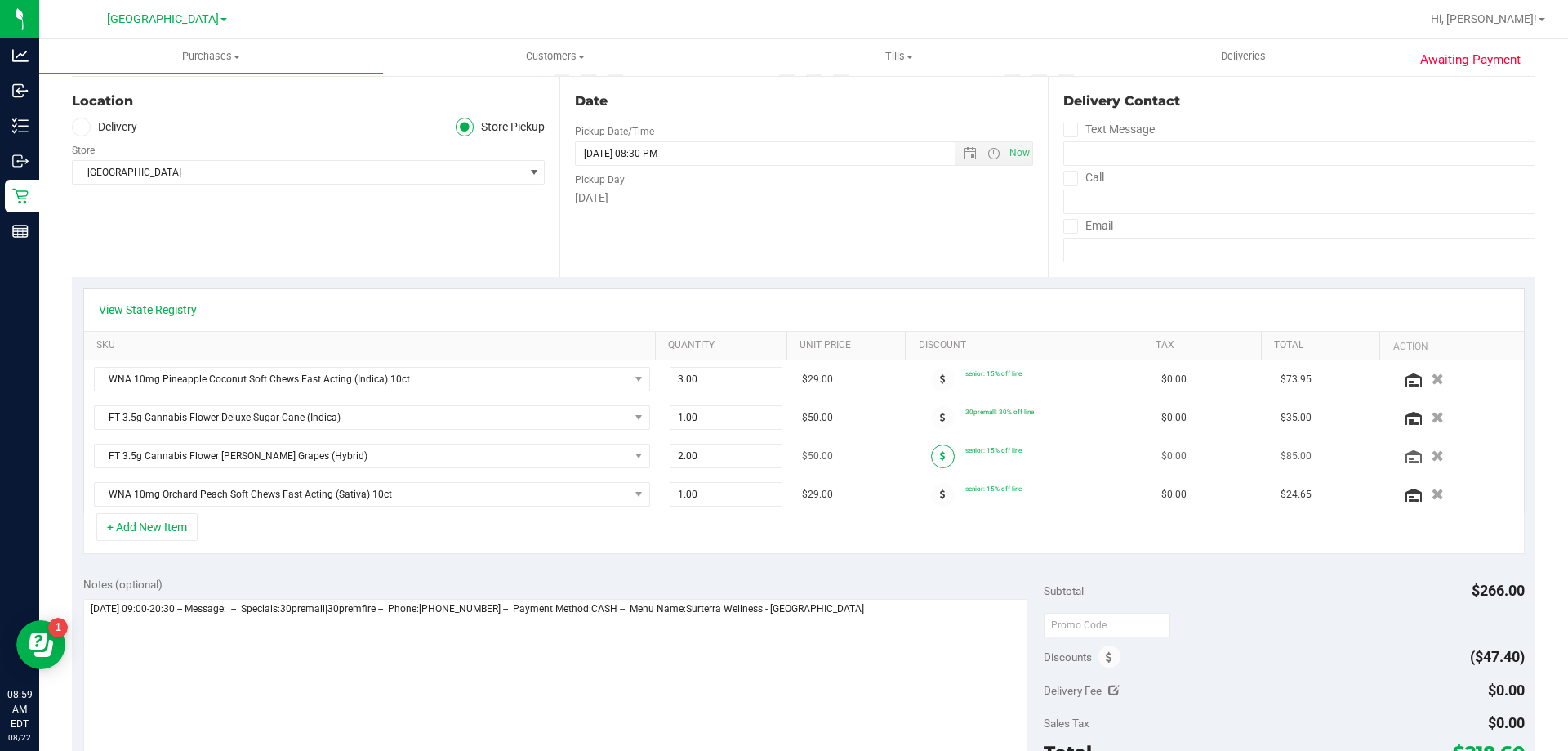
click at [931, 461] on span at bounding box center [943, 456] width 23 height 23
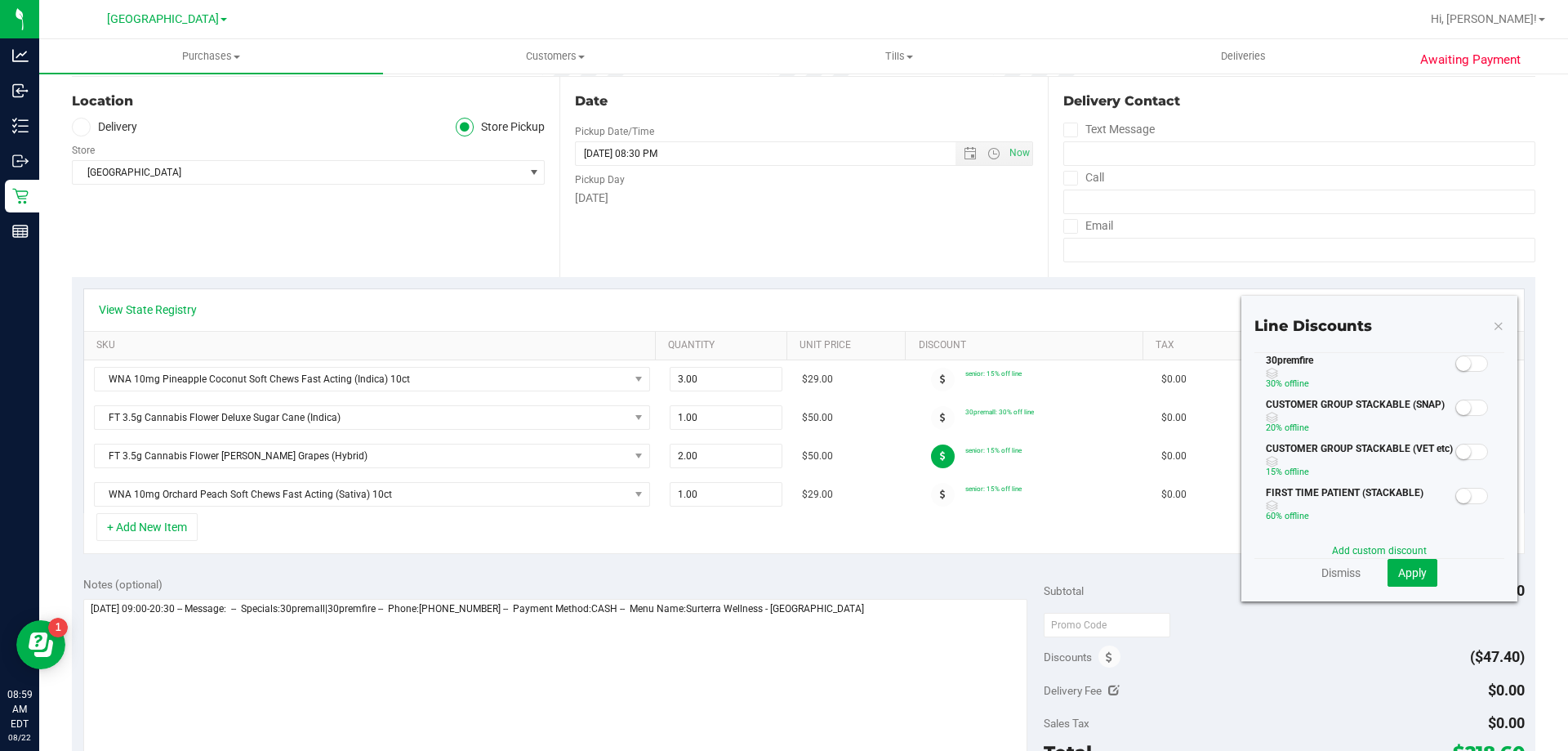
click at [1478, 358] on div "30premfire 30% off line" at bounding box center [1379, 375] width 250 height 44
click at [1456, 367] on small at bounding box center [1463, 363] width 14 height 14
click at [1408, 566] on span "Apply" at bounding box center [1412, 573] width 29 height 13
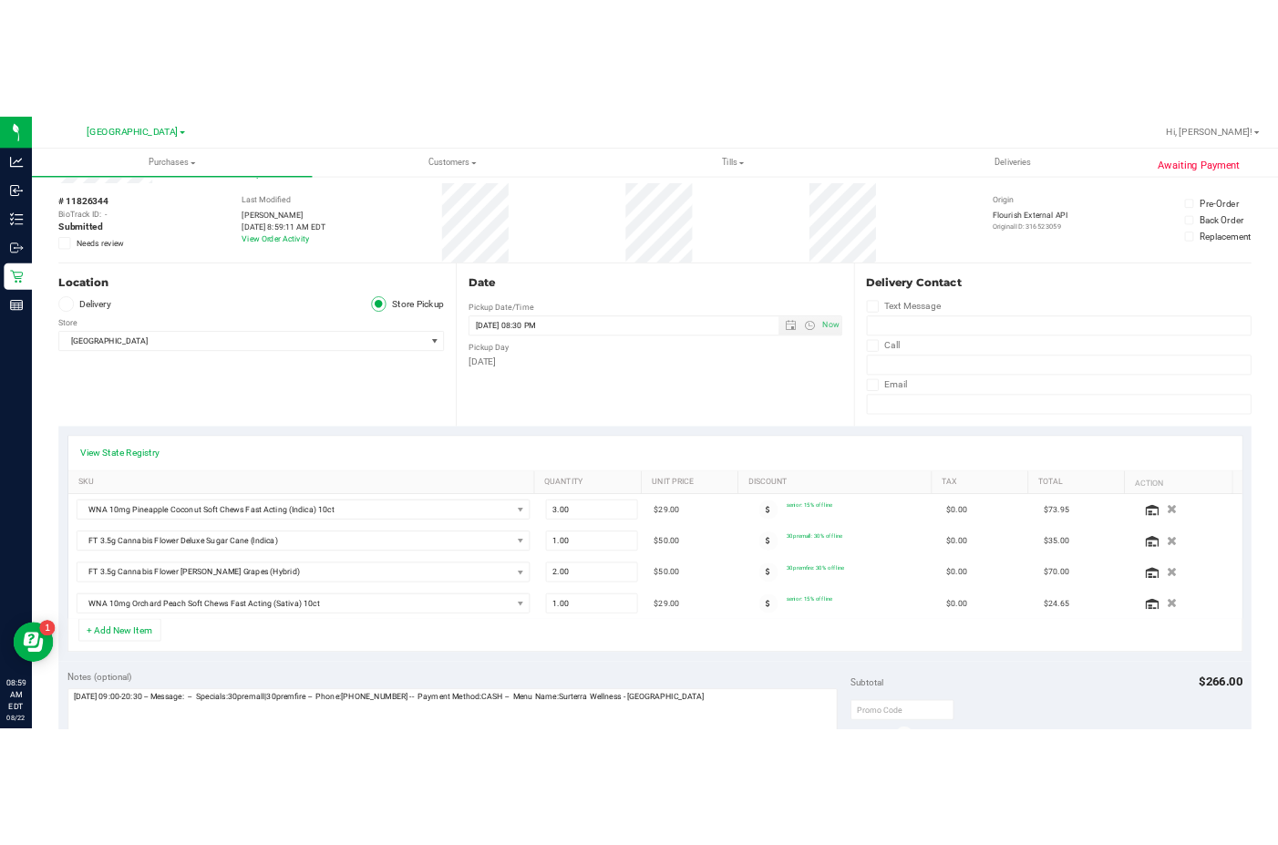
scroll to position [0, 0]
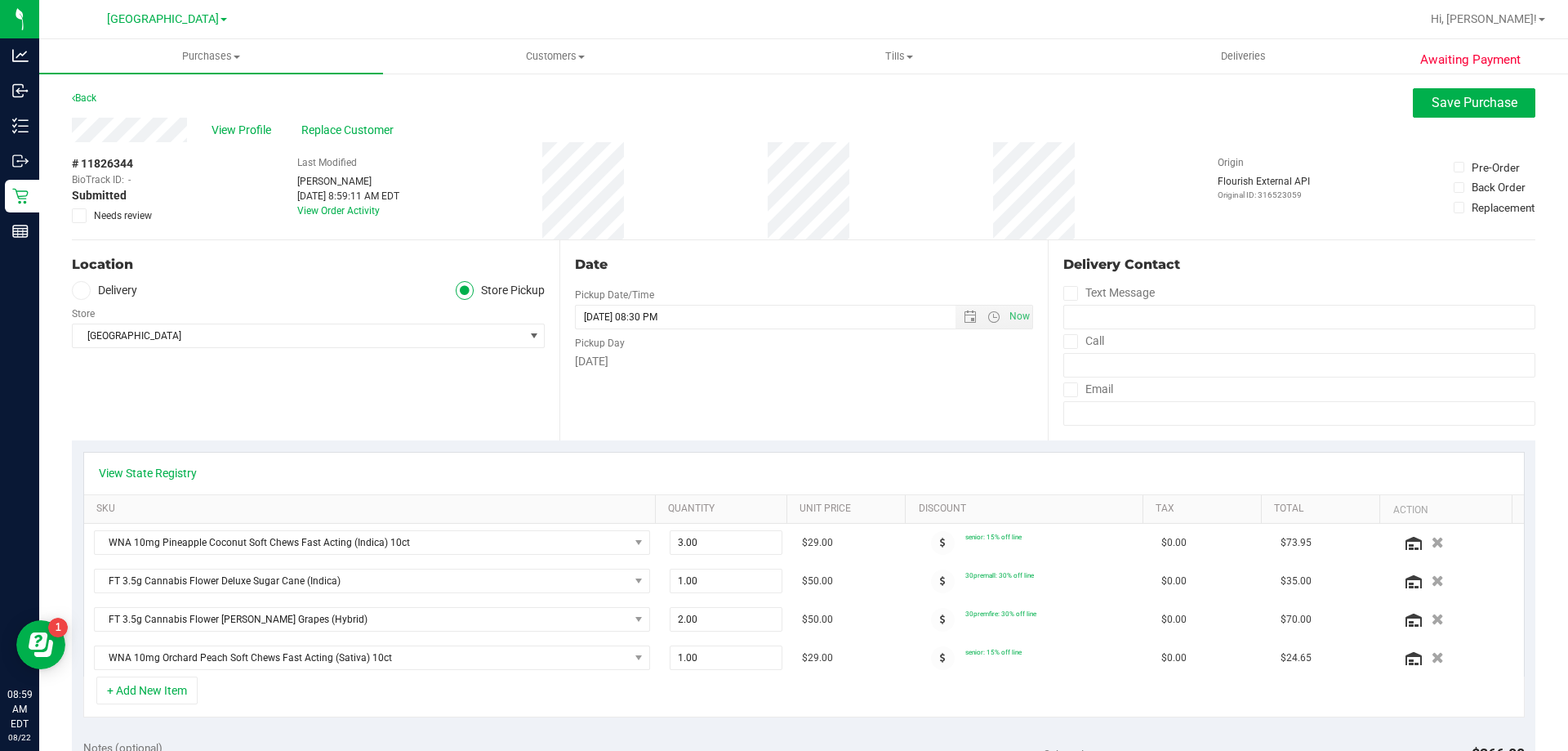
click at [1444, 78] on div "Awaiting Payment Back Save Purchase View Profile Replace Customer # 11826344 Bi…" at bounding box center [804, 754] width 1529 height 1364
click at [1433, 106] on span "Save Purchase" at bounding box center [1475, 102] width 86 height 15
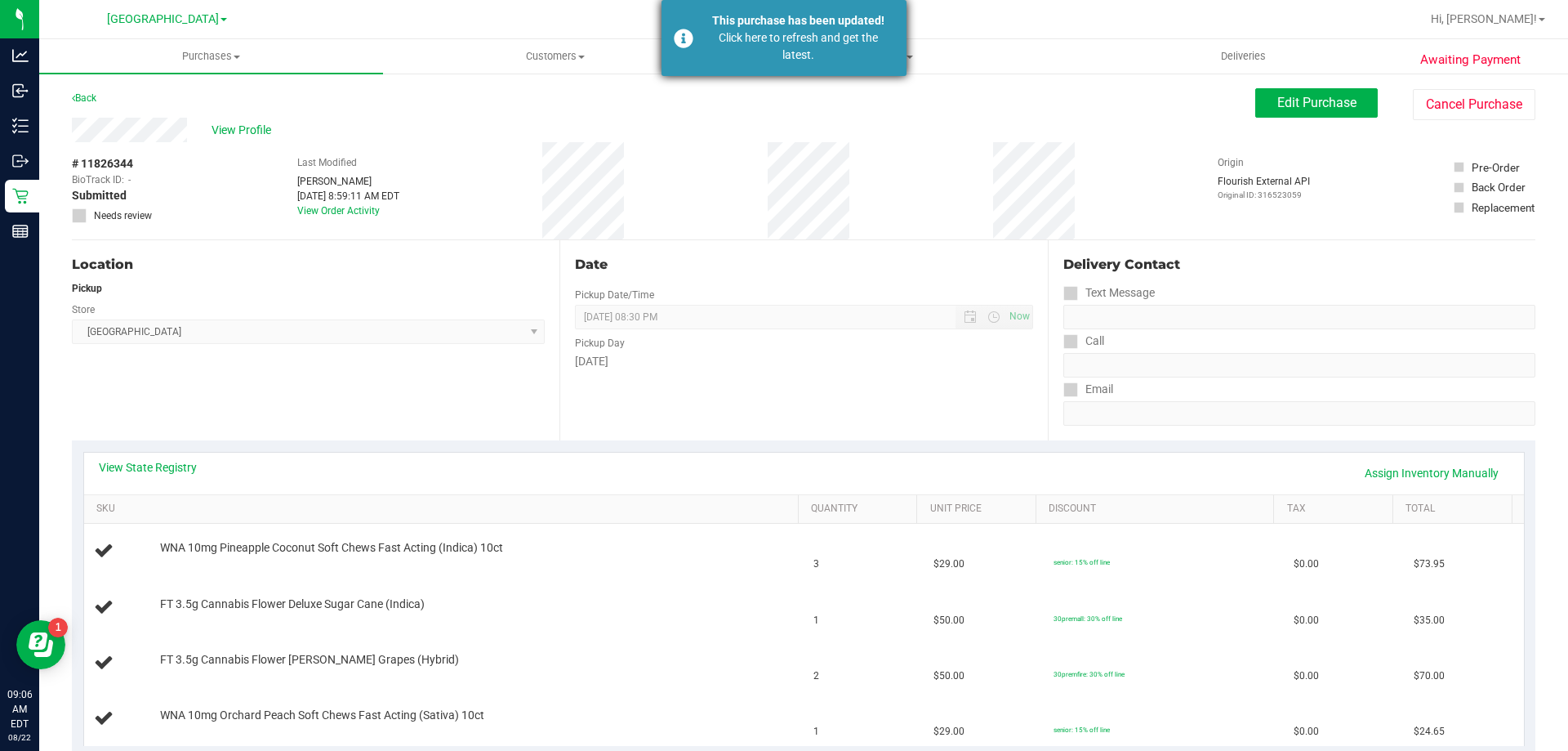
click at [795, 22] on div "This purchase has been updated!" at bounding box center [798, 21] width 192 height 17
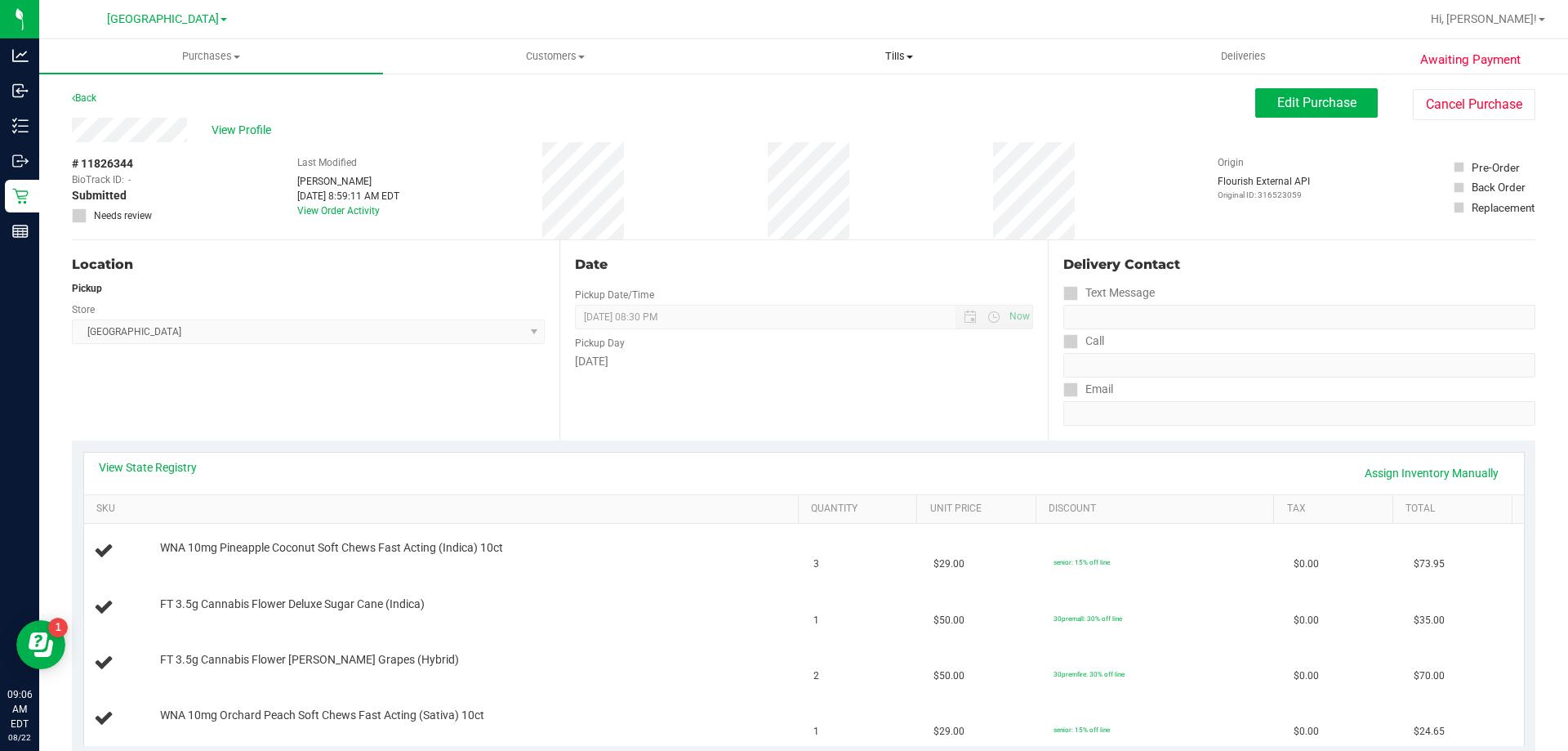
click at [890, 46] on uib-tab-heading "Tills Manage tills Reconcile e-payments" at bounding box center [899, 56] width 342 height 32
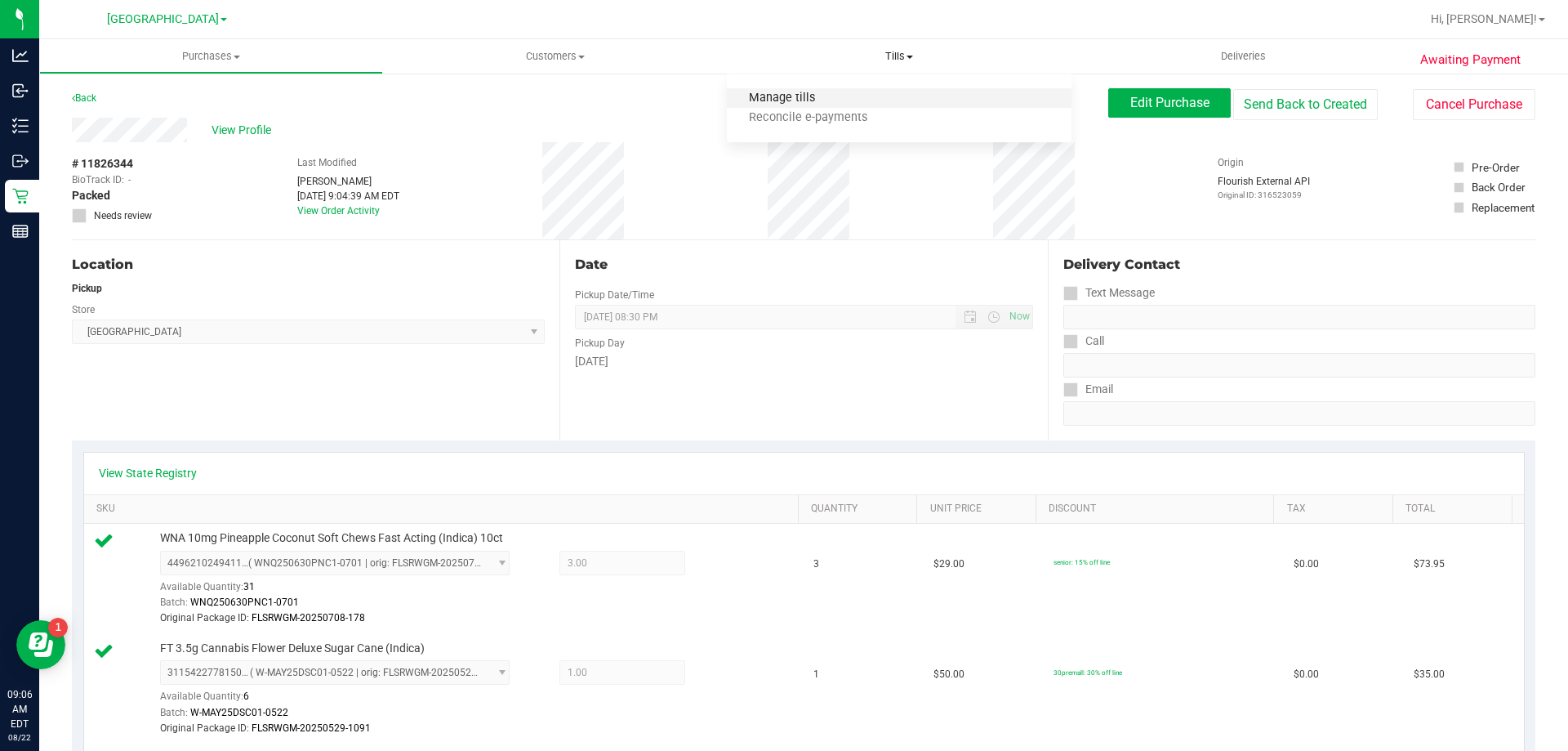
click at [783, 94] on span "Manage tills" at bounding box center [781, 98] width 110 height 13
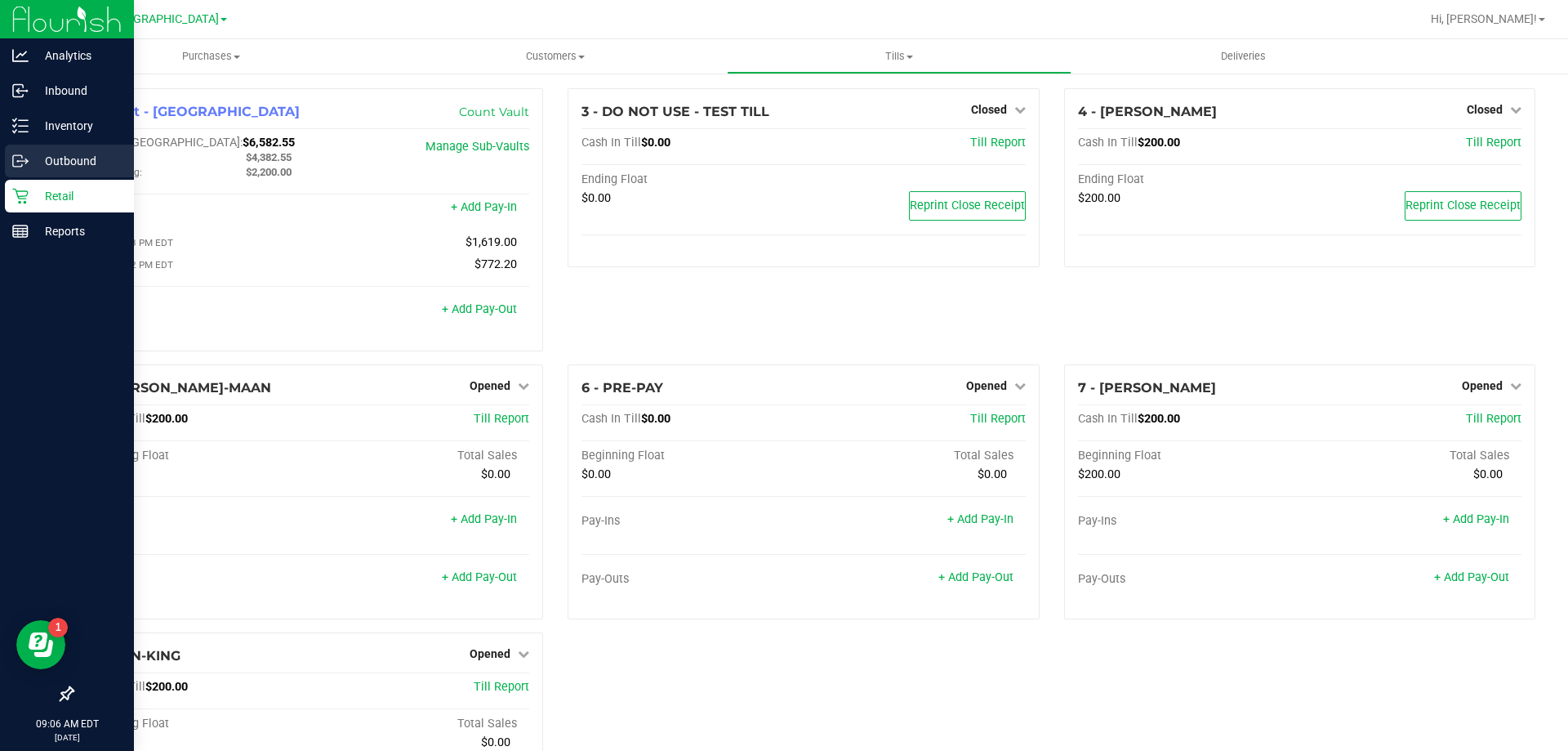
click at [84, 157] on p "Outbound" at bounding box center [77, 161] width 98 height 20
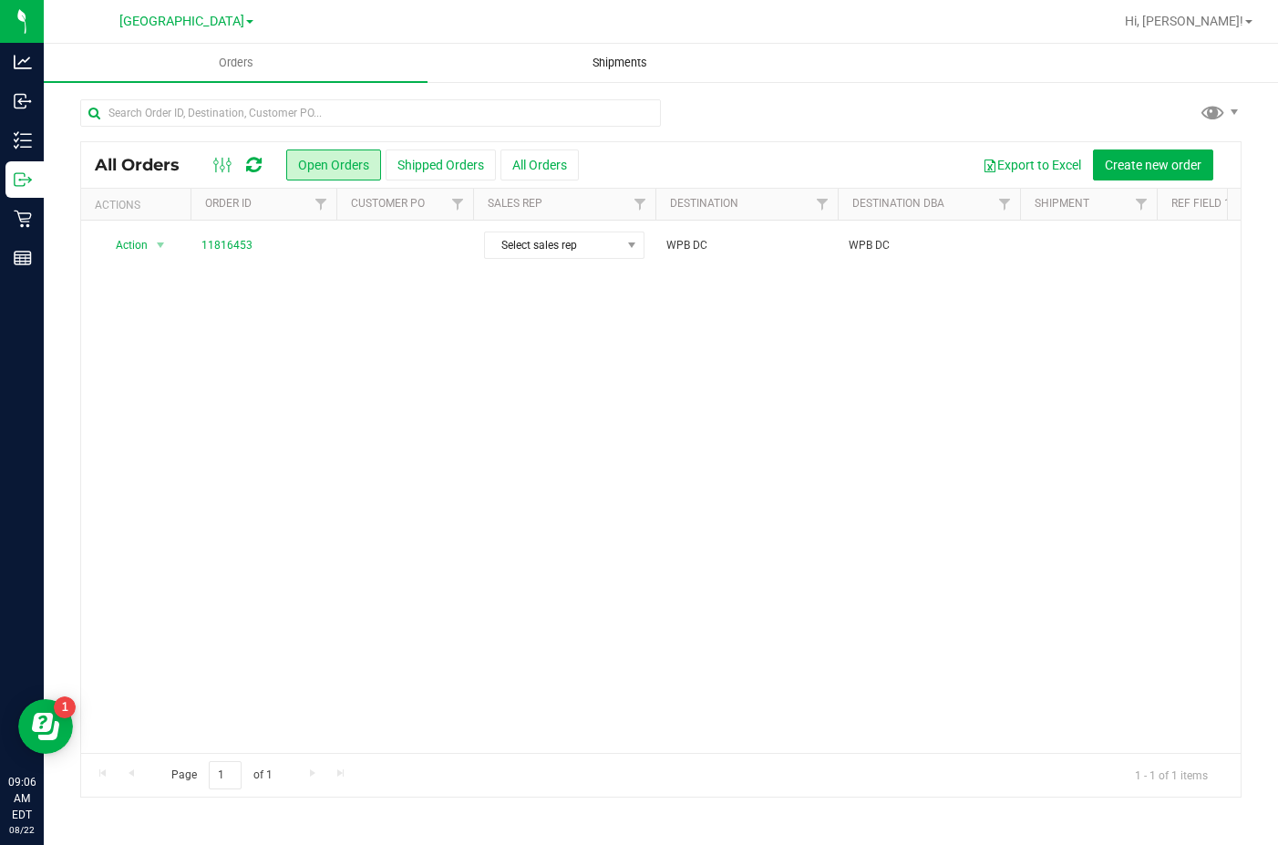
drag, startPoint x: 619, startPoint y: 67, endPoint x: 609, endPoint y: 67, distance: 10.0
click at [618, 67] on span "Shipments" at bounding box center [620, 63] width 104 height 16
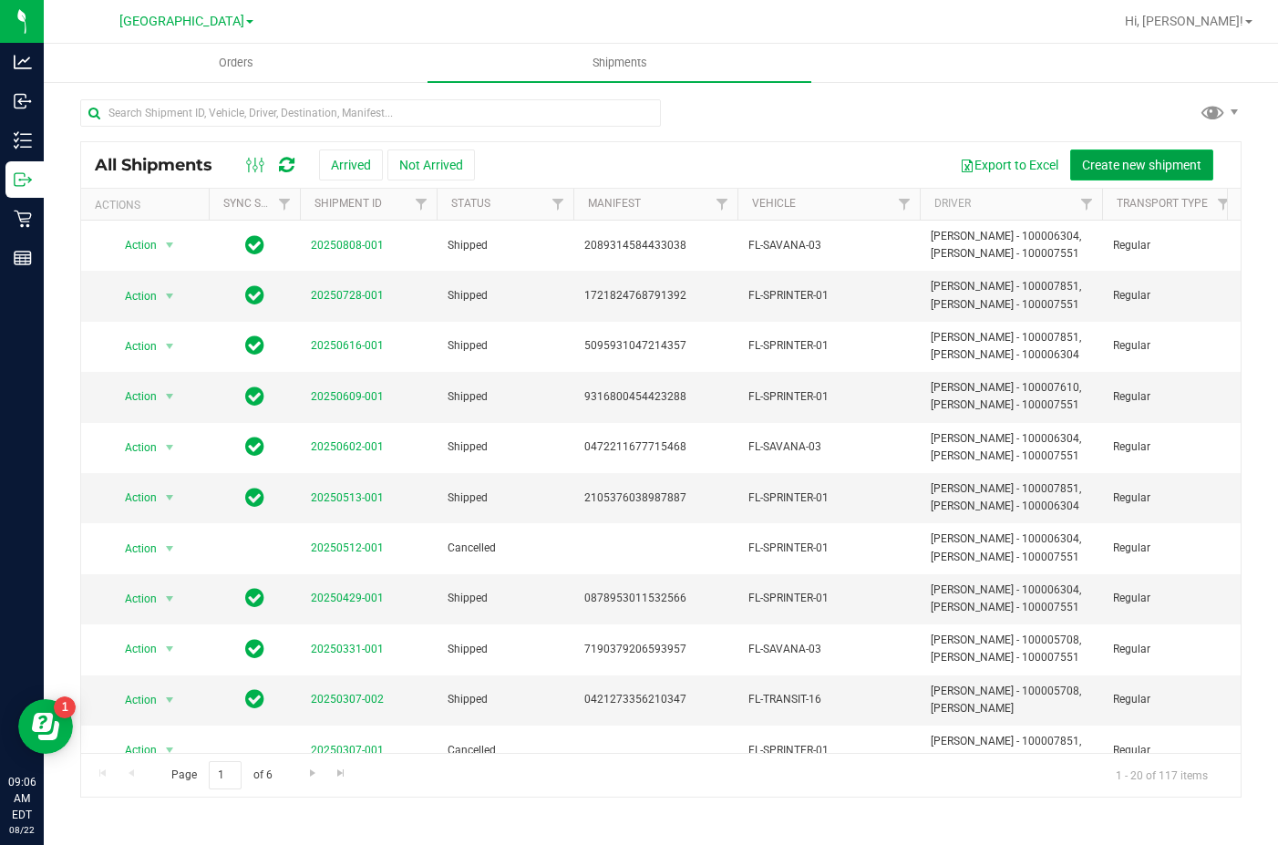
click at [1136, 166] on span "Create new shipment" at bounding box center [1141, 165] width 119 height 15
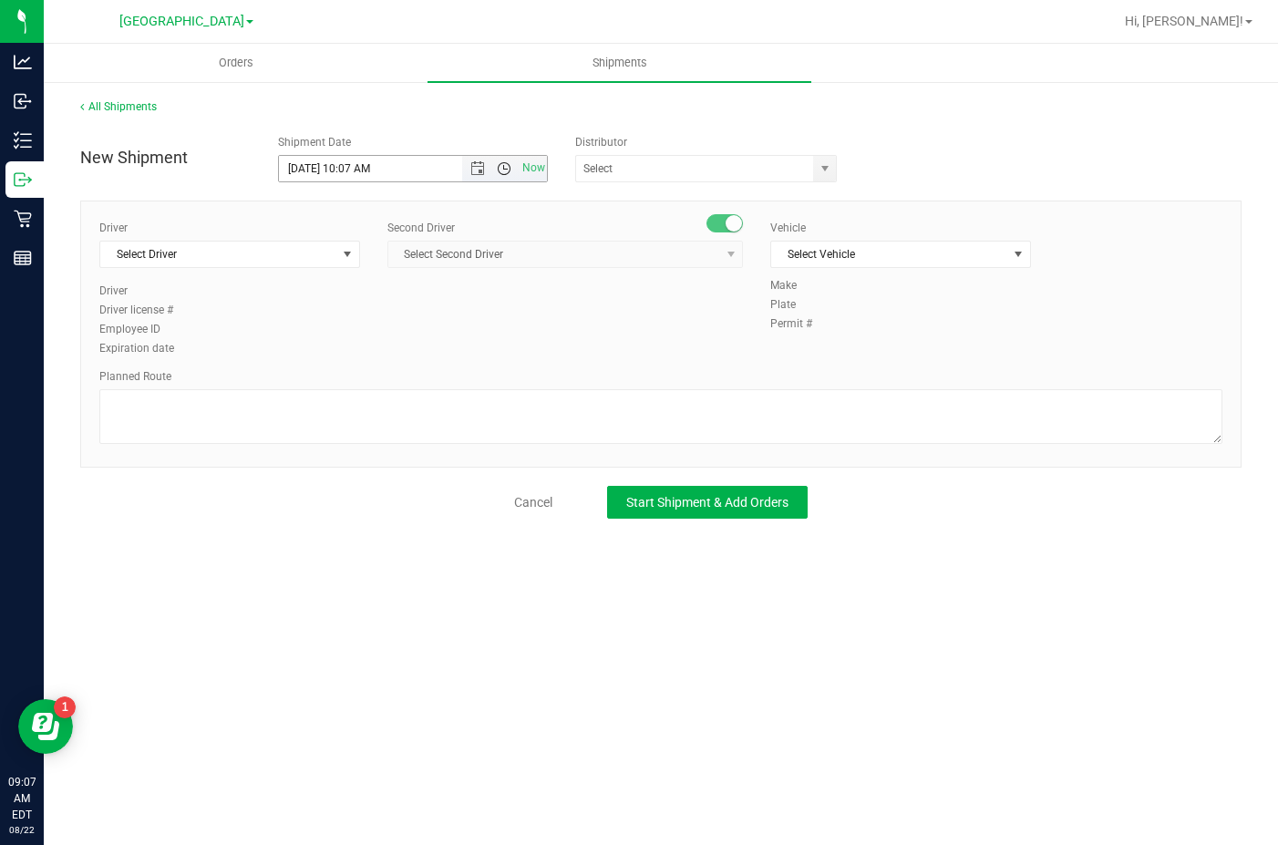
click at [500, 167] on span "Open the time view" at bounding box center [504, 168] width 15 height 15
click at [344, 206] on li "12:00 PM" at bounding box center [412, 213] width 266 height 24
type input "[DATE] 12:00 PM"
click at [674, 162] on input "text" at bounding box center [691, 169] width 230 height 26
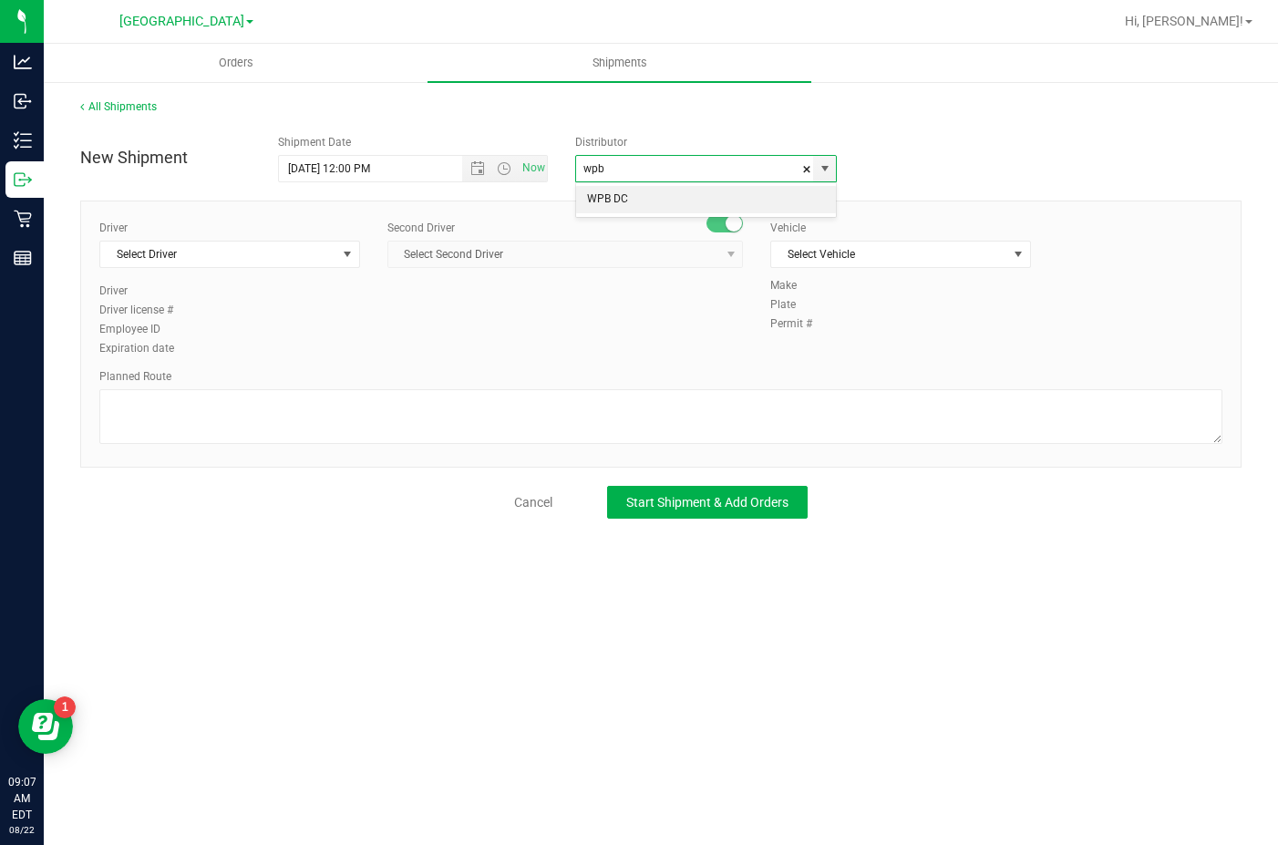
click at [664, 200] on li "WPB DC" at bounding box center [706, 199] width 260 height 27
type input "WPB DC"
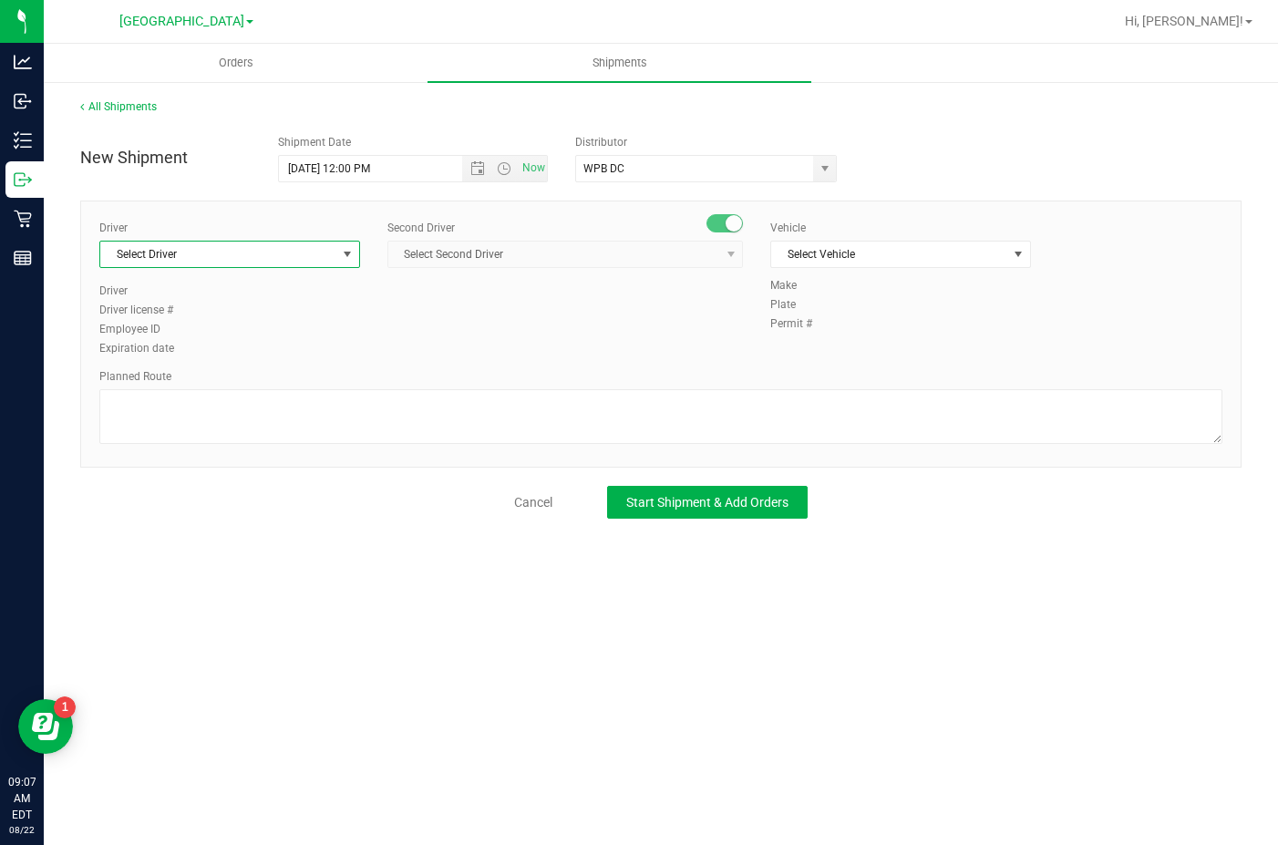
click at [340, 257] on span "select" at bounding box center [347, 254] width 15 height 15
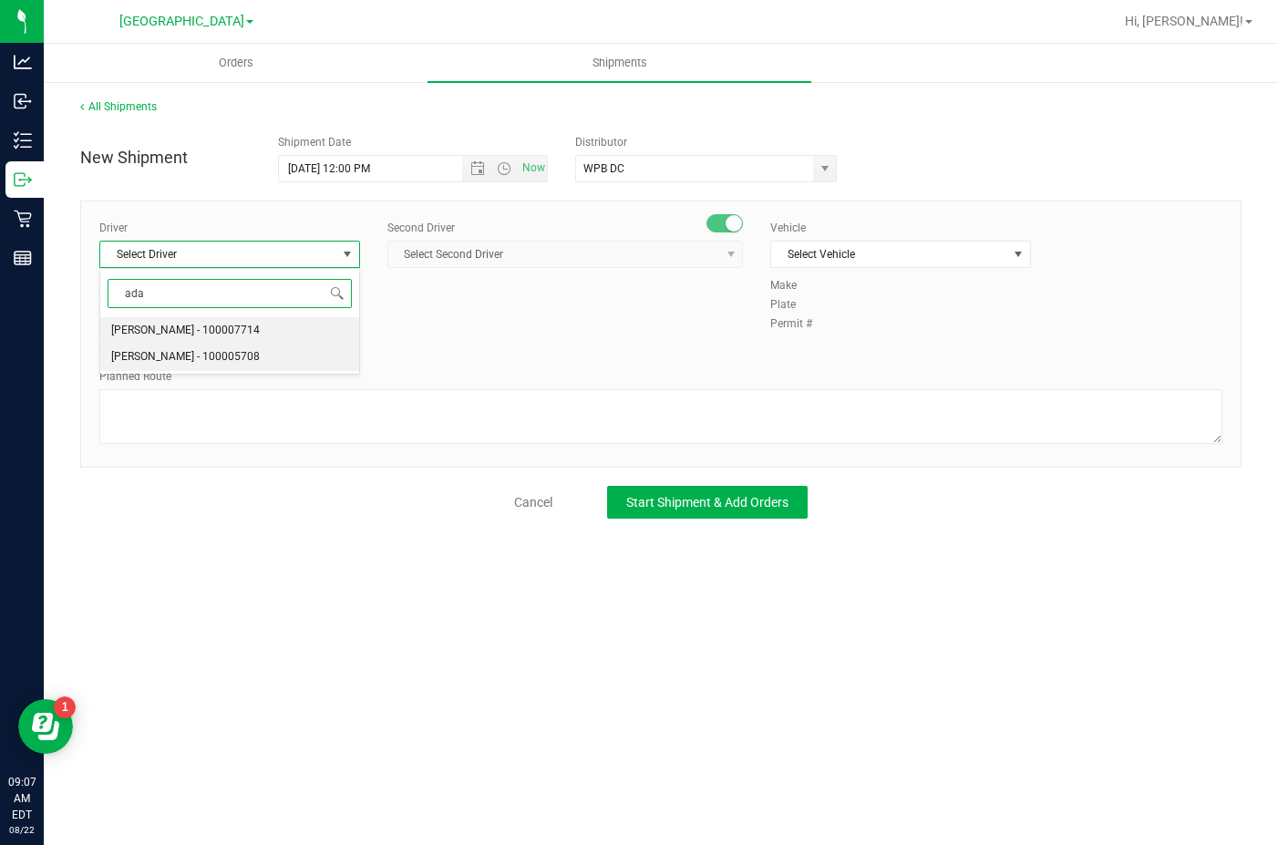
click at [192, 357] on span "[PERSON_NAME] - 100005708" at bounding box center [185, 357] width 149 height 24
type input "ada"
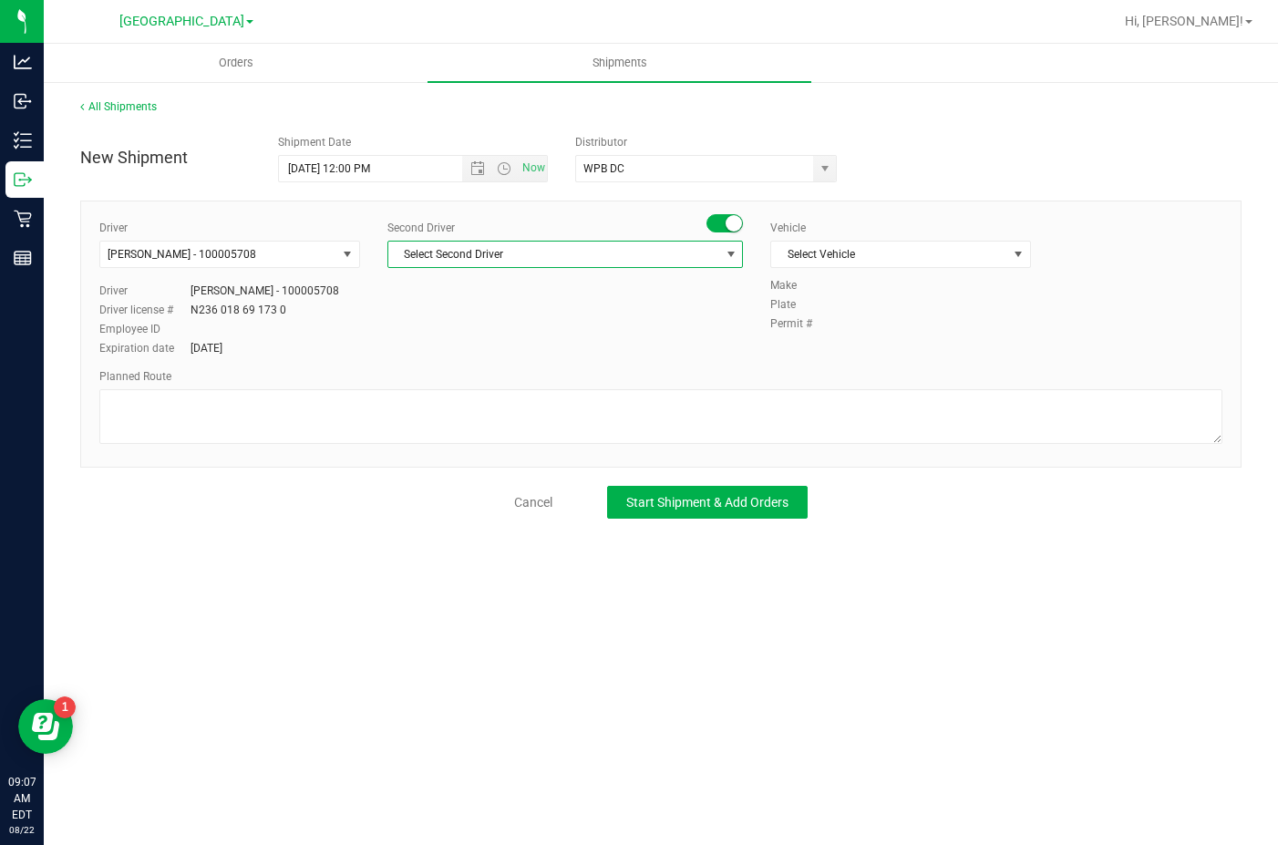
click at [532, 257] on span "Select Second Driver" at bounding box center [554, 255] width 332 height 26
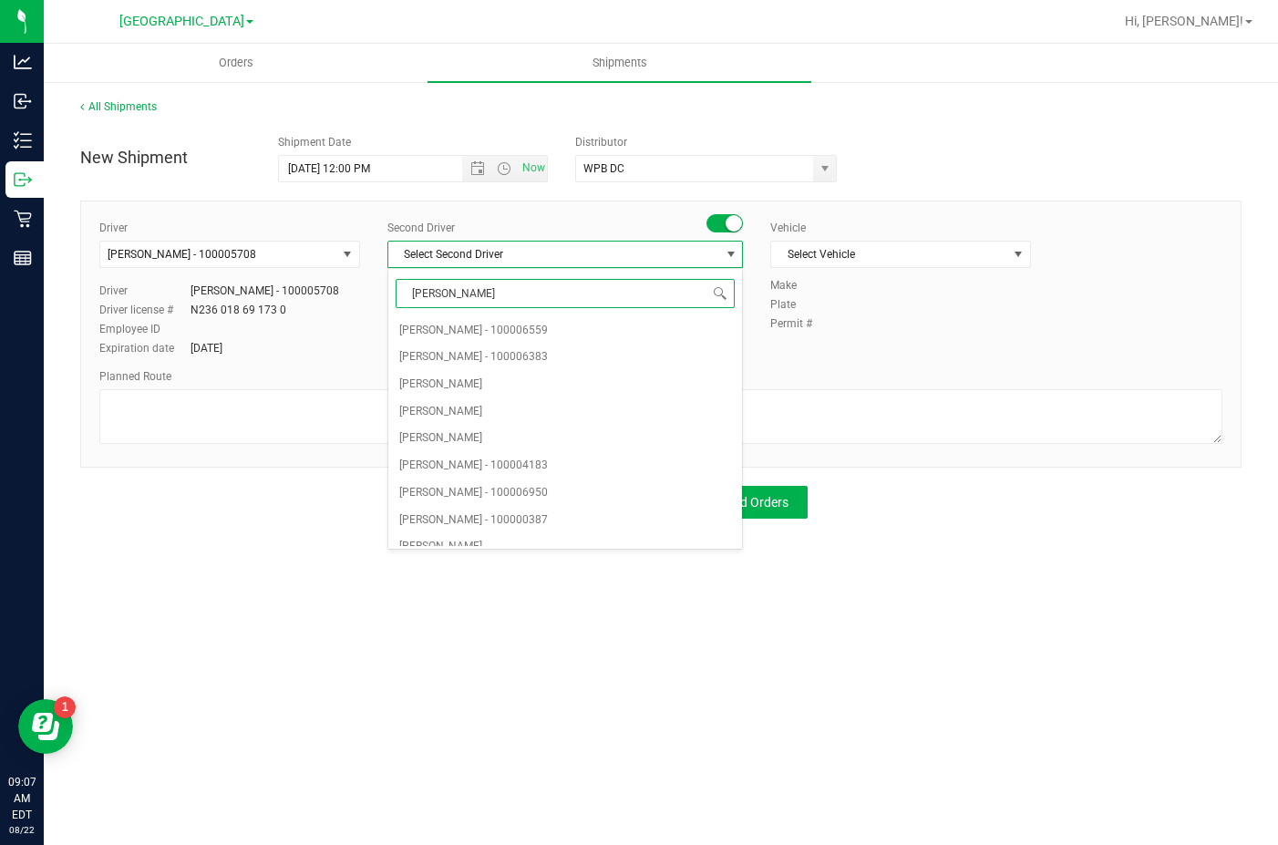
type input "[PERSON_NAME]"
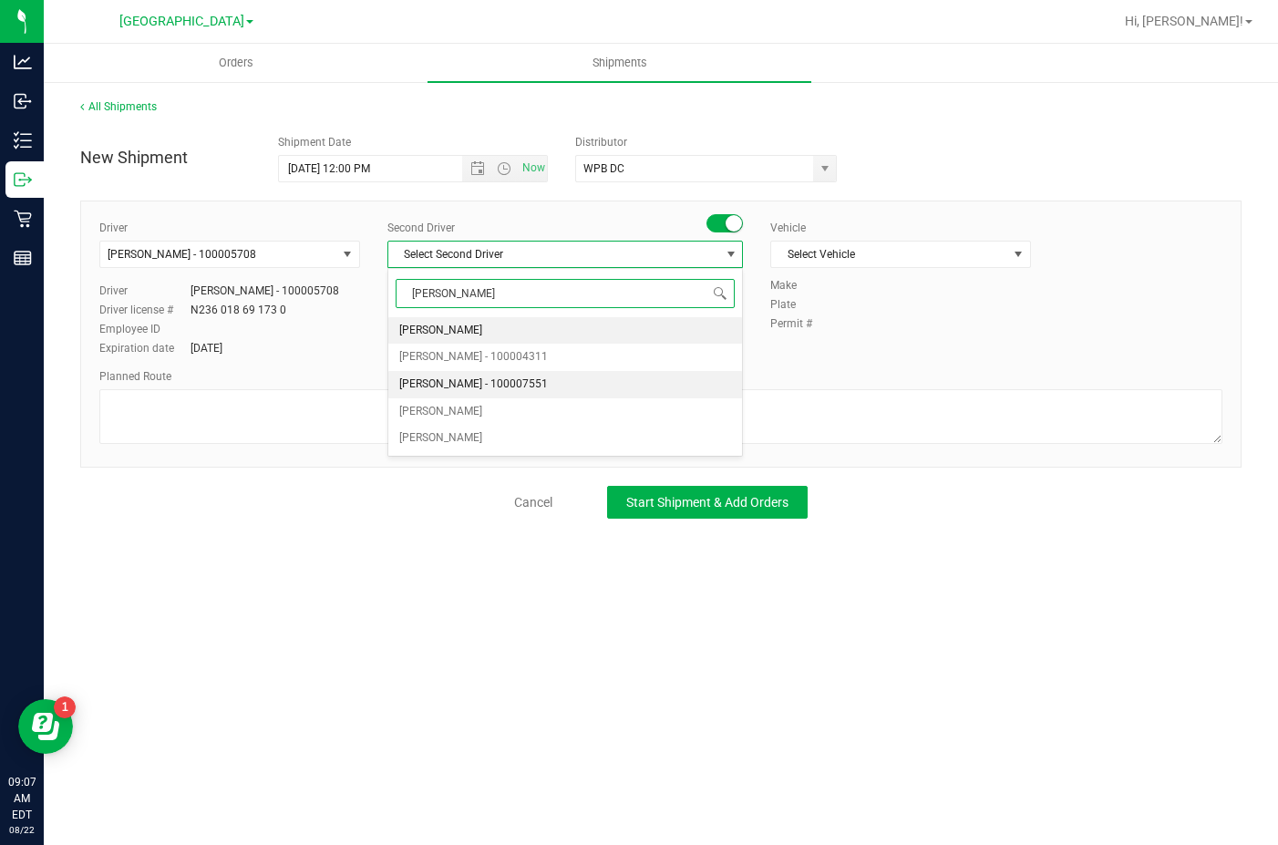
click at [513, 386] on span "[PERSON_NAME] - 100007551" at bounding box center [473, 385] width 149 height 24
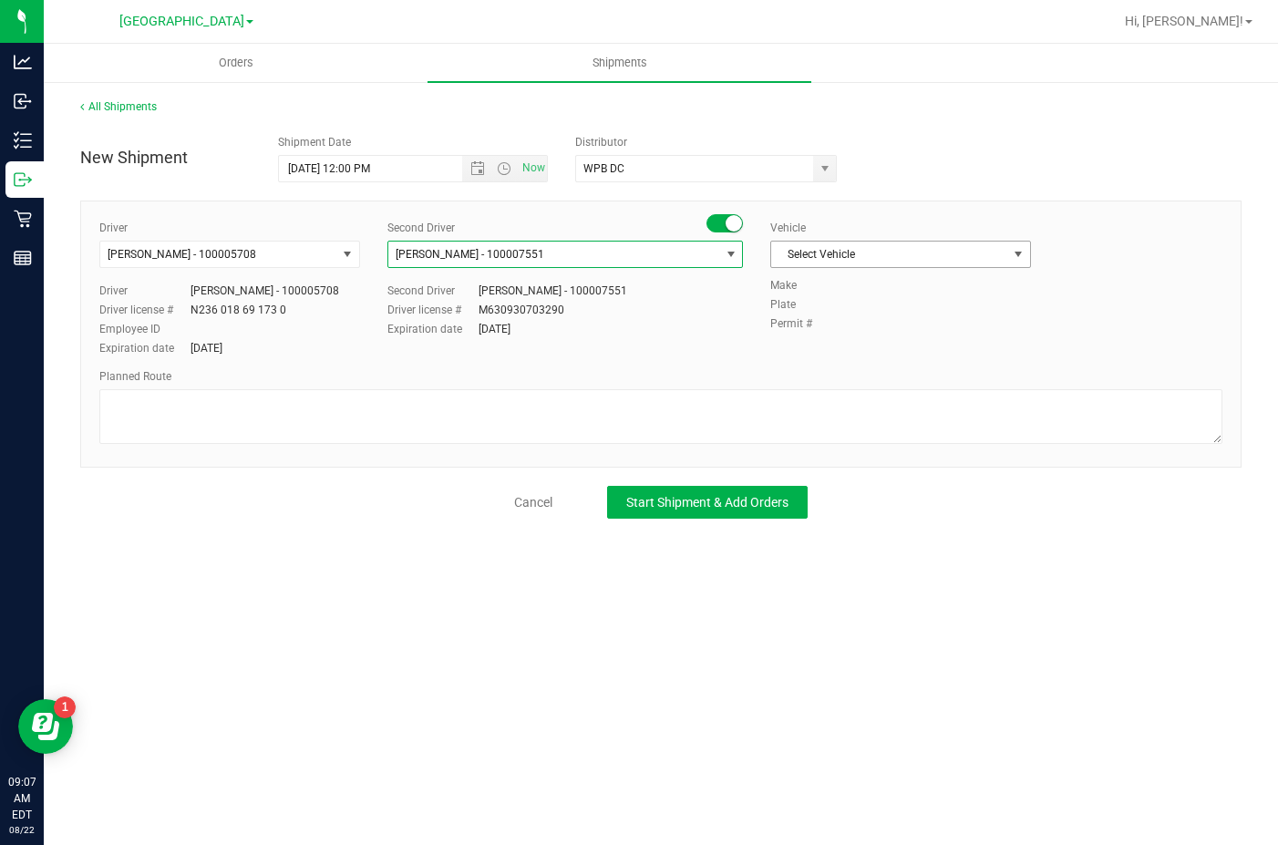
click at [860, 247] on span "Select Vehicle" at bounding box center [889, 255] width 236 height 26
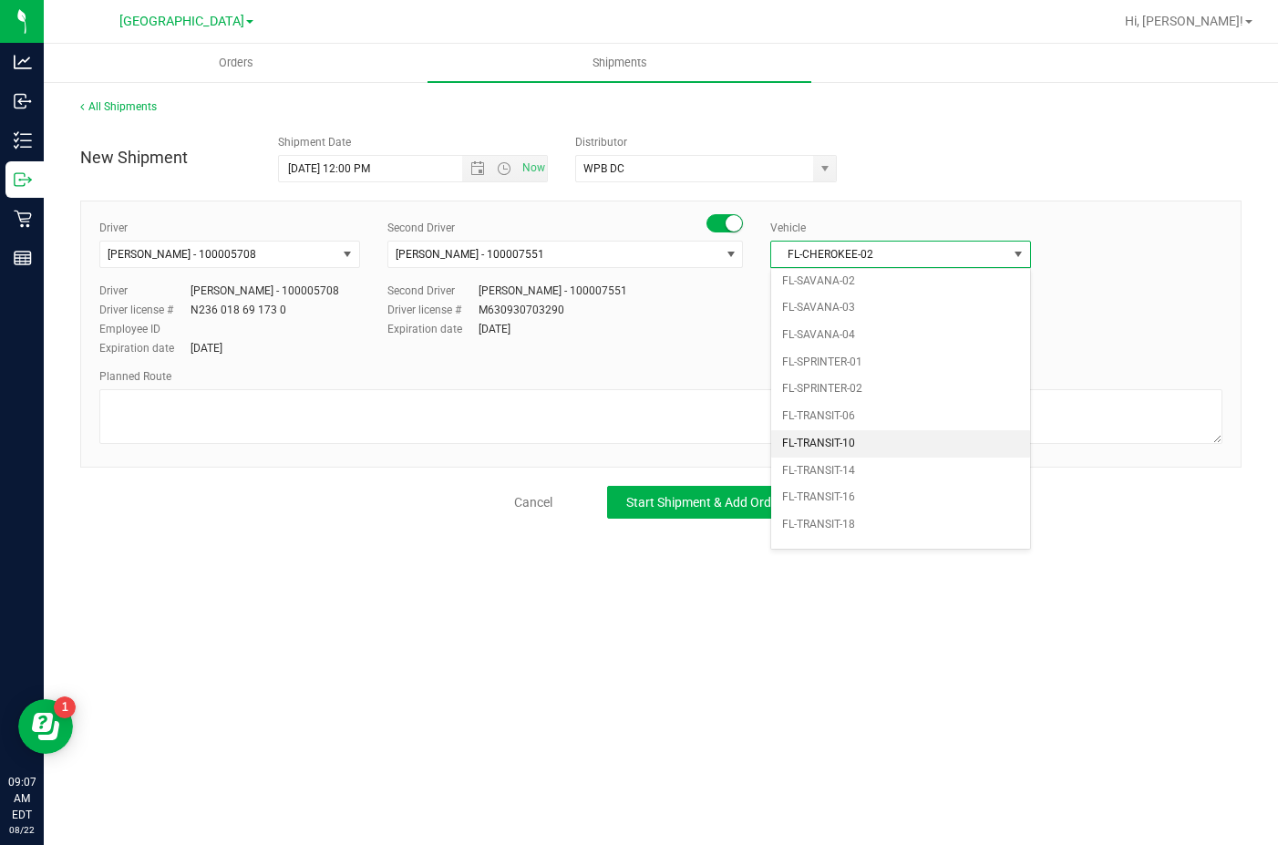
scroll to position [951, 0]
click at [859, 365] on li "FL-SPRINTER-01" at bounding box center [900, 364] width 259 height 27
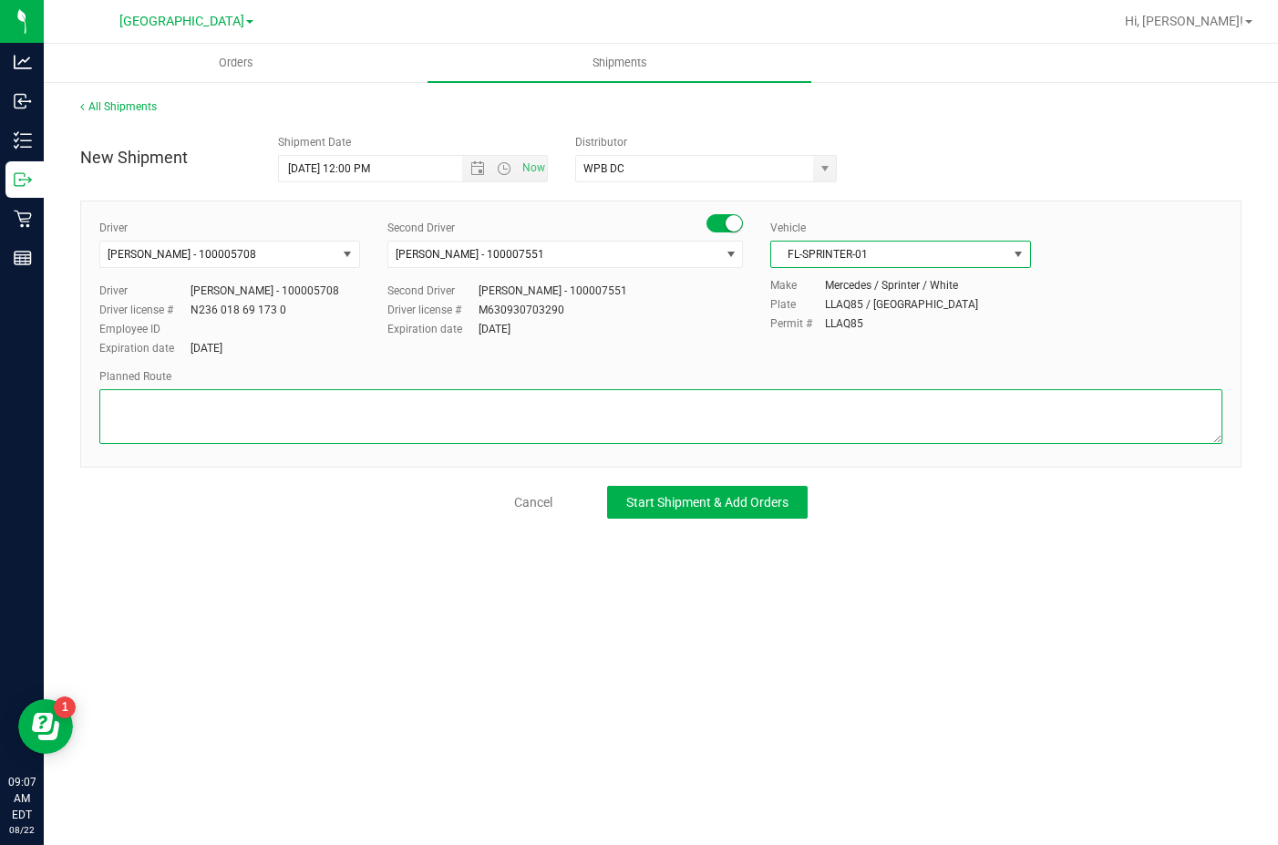
click at [347, 420] on textarea at bounding box center [660, 416] width 1123 height 55
type textarea "NPB WC to WPB DC"
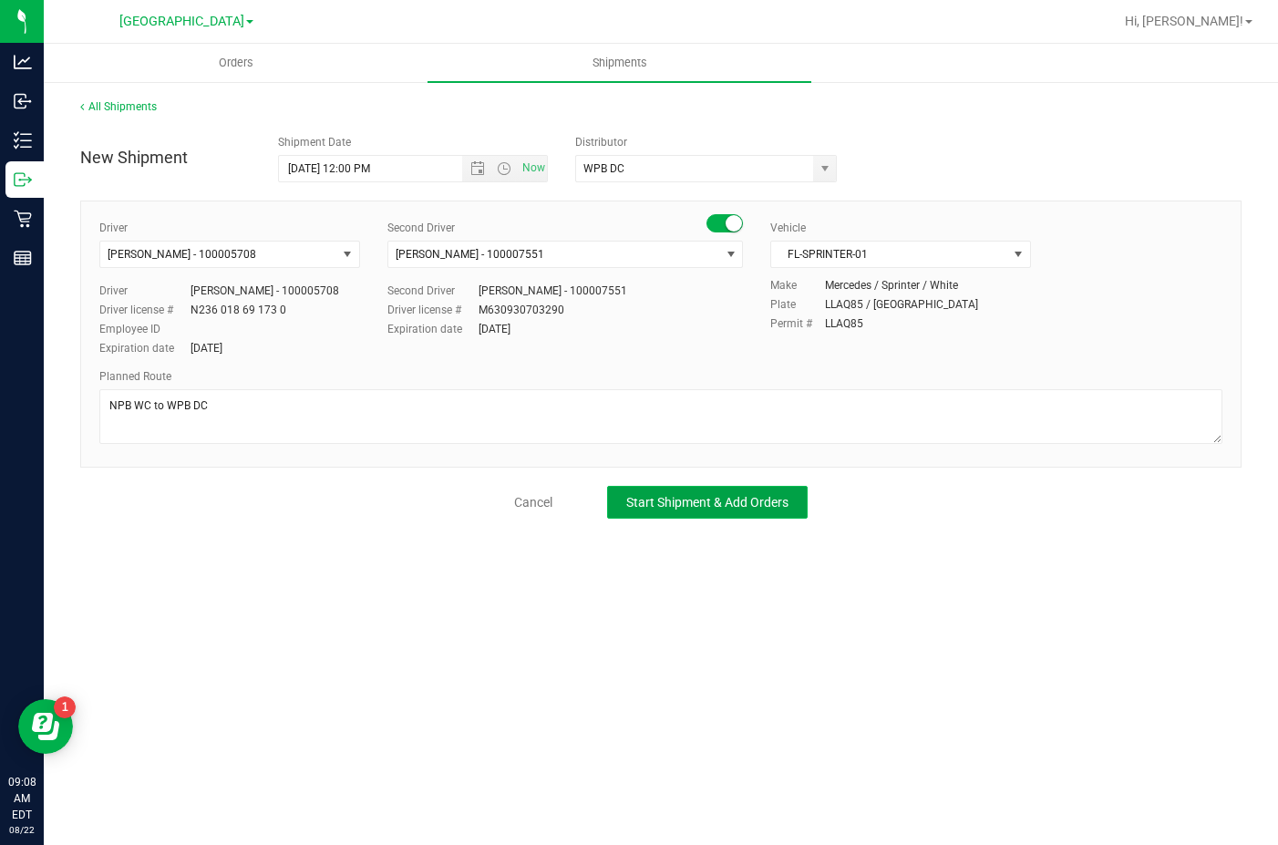
click at [687, 509] on span "Start Shipment & Add Orders" at bounding box center [707, 502] width 162 height 15
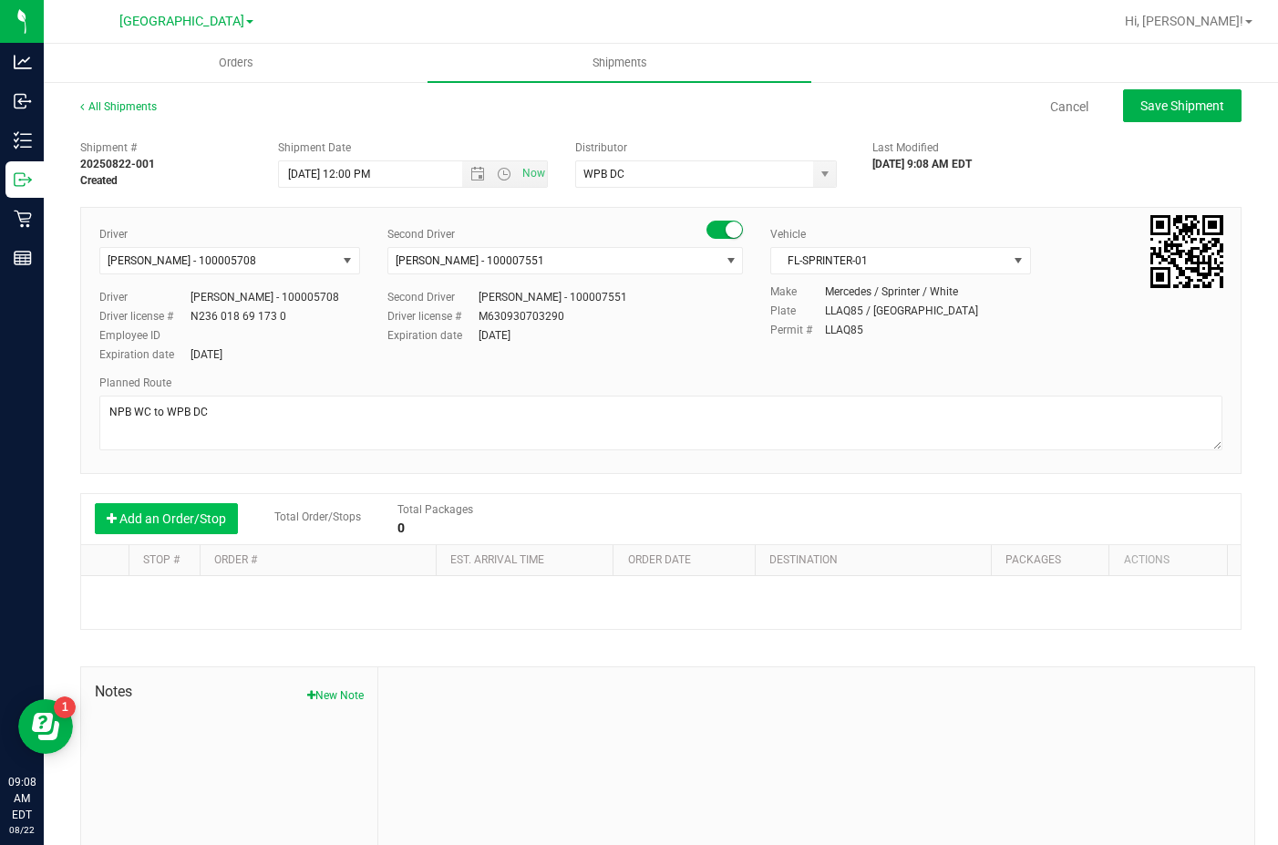
click at [184, 531] on button "Add an Order/Stop" at bounding box center [166, 518] width 143 height 31
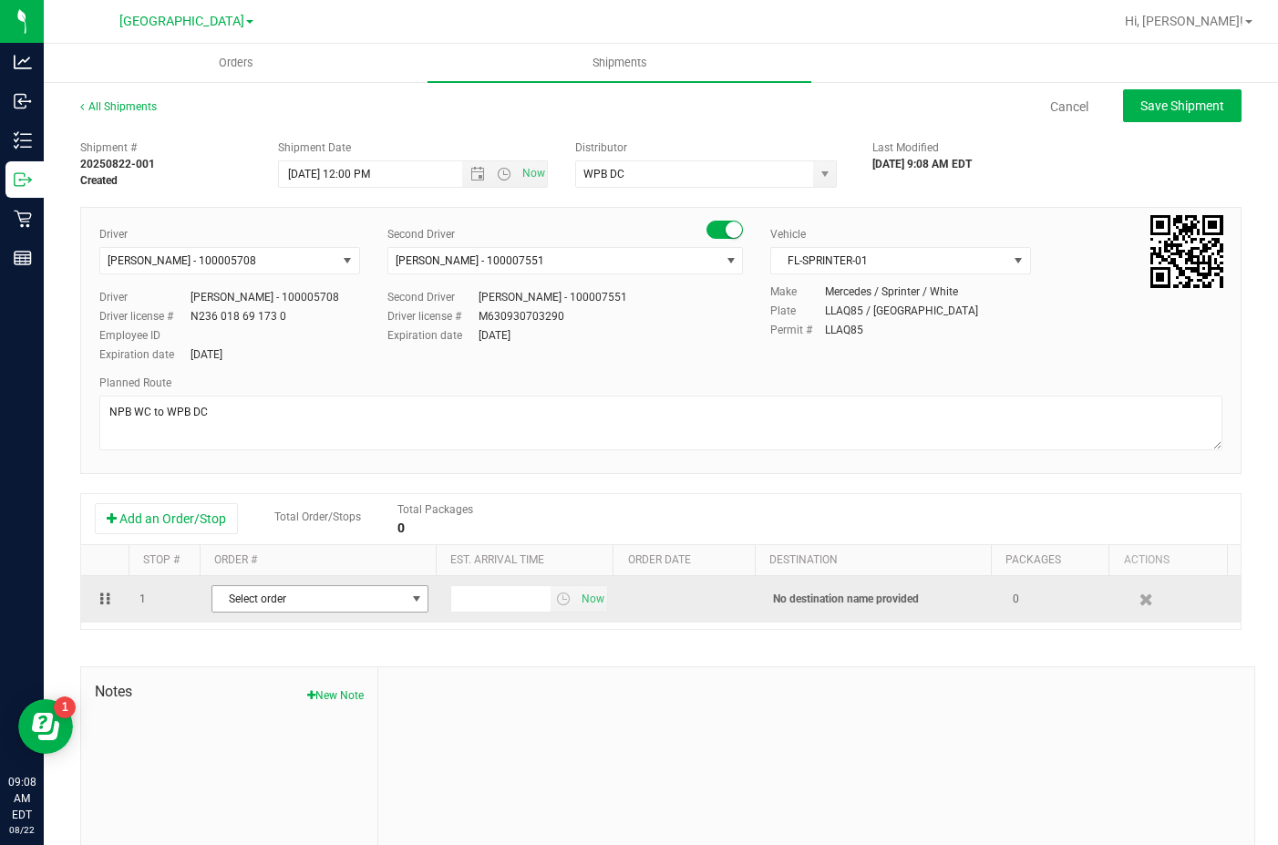
click at [259, 601] on span "Select order" at bounding box center [308, 599] width 192 height 26
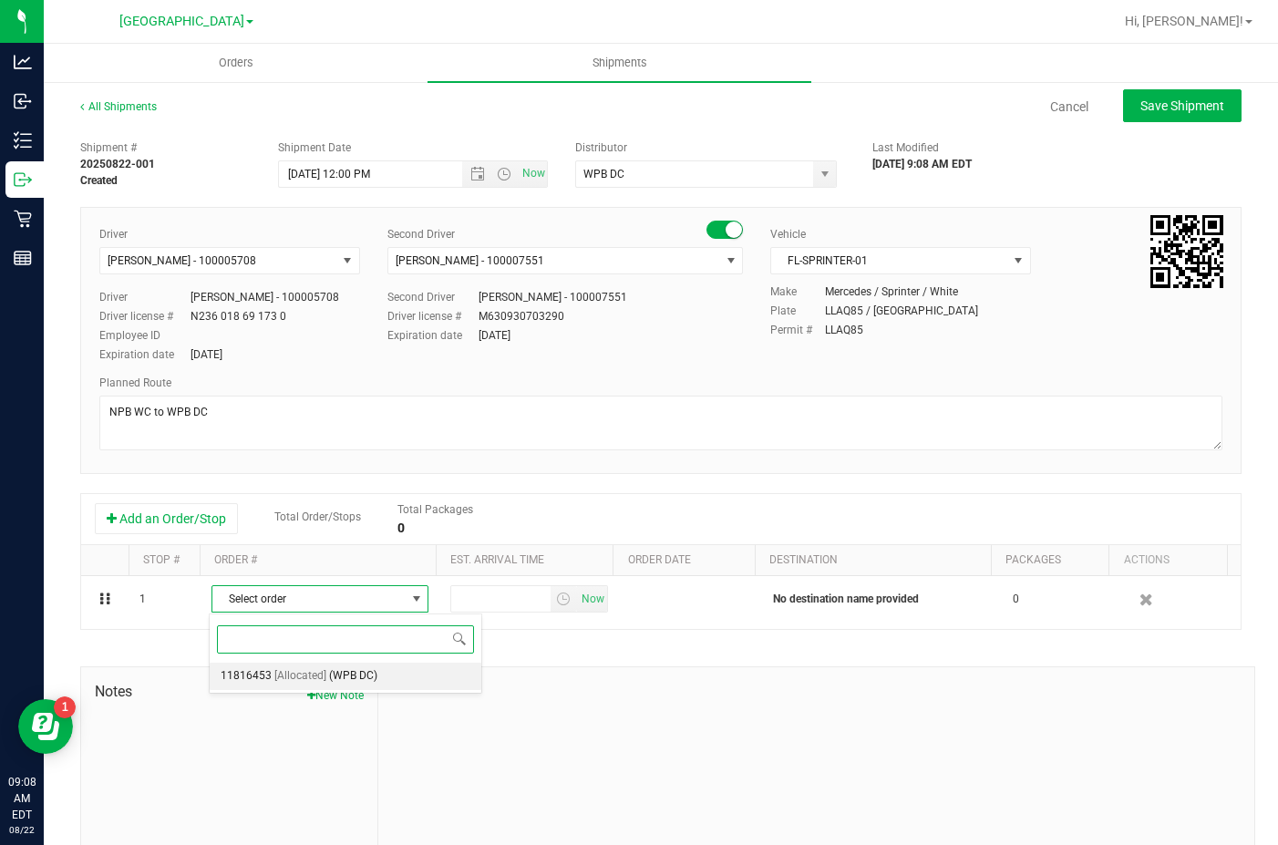
click at [277, 674] on span "[Allocated]" at bounding box center [300, 676] width 52 height 24
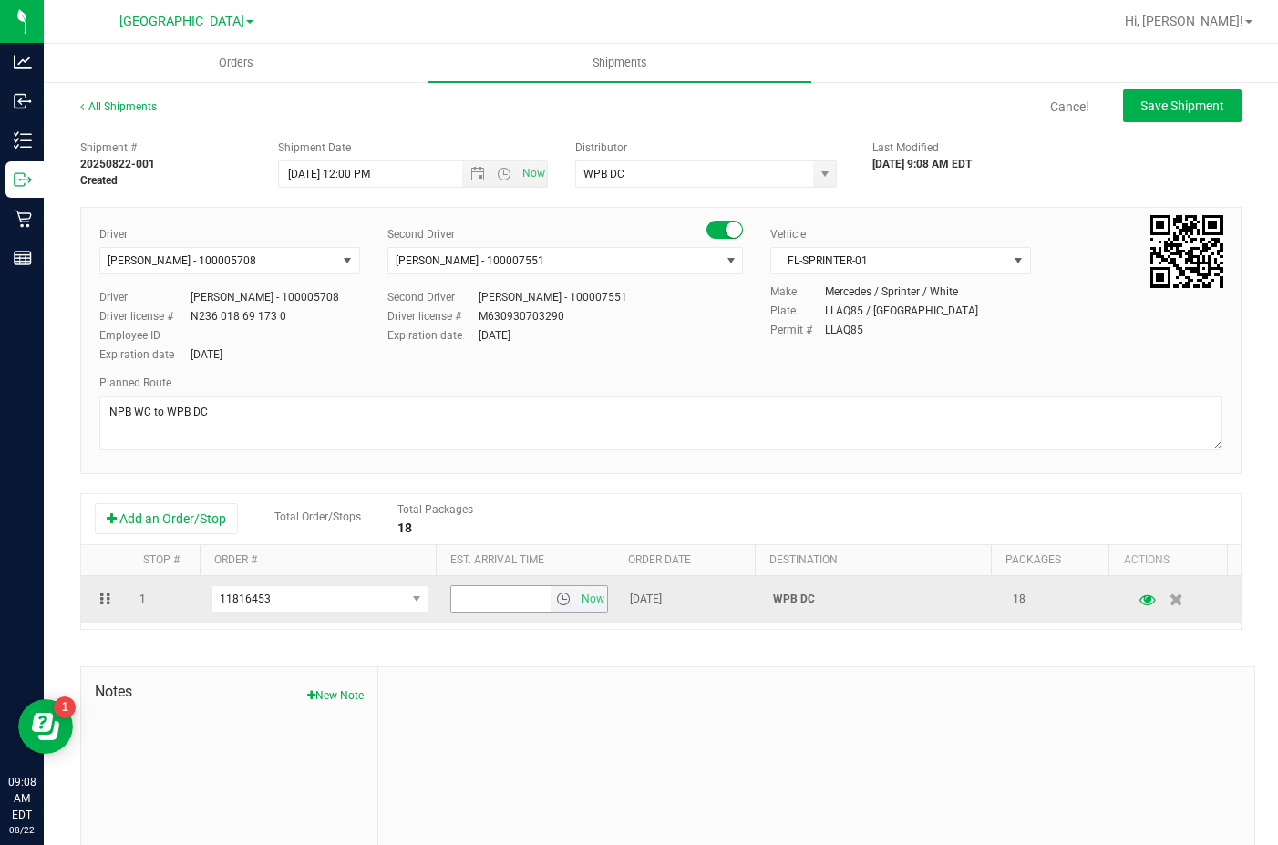
click at [556, 600] on span "select" at bounding box center [563, 598] width 15 height 15
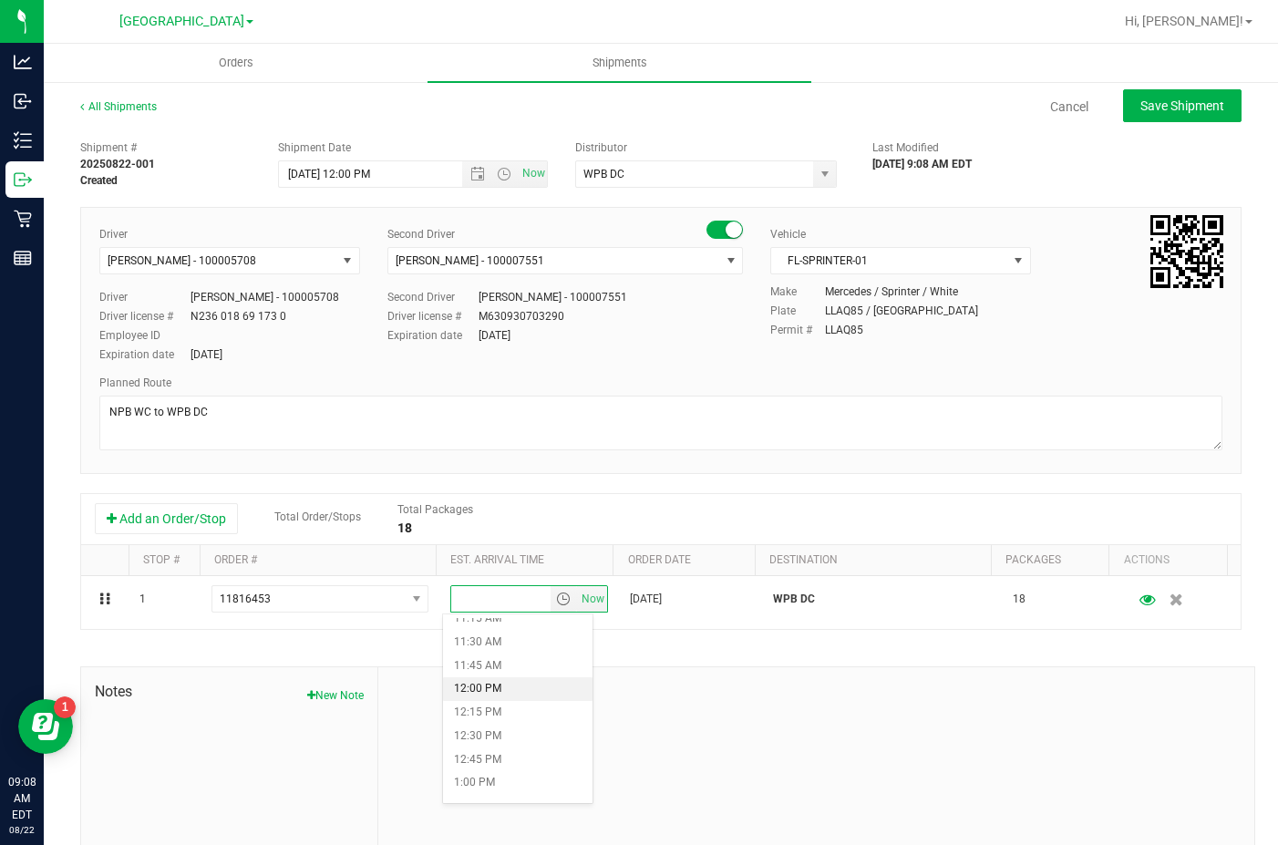
scroll to position [1094, 0]
click at [490, 744] on li "1:00 PM" at bounding box center [517, 754] width 149 height 24
click at [663, 667] on div at bounding box center [816, 789] width 876 height 244
click at [1173, 120] on button "Save Shipment" at bounding box center [1182, 105] width 118 height 33
type input "[DATE] 4:00 PM"
